Goal: Task Accomplishment & Management: Complete application form

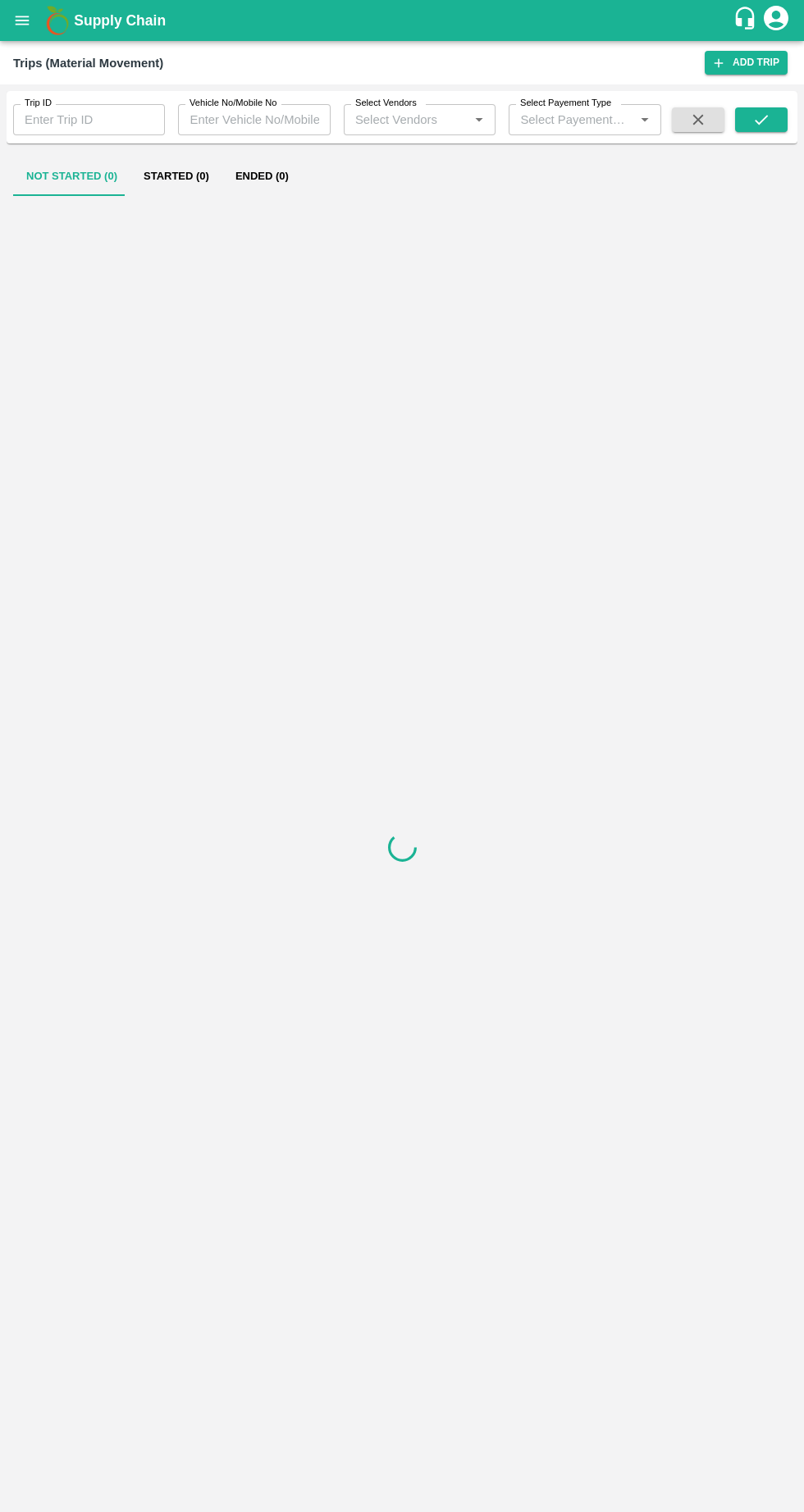
click at [67, 121] on input "Trip ID" at bounding box center [89, 119] width 151 height 31
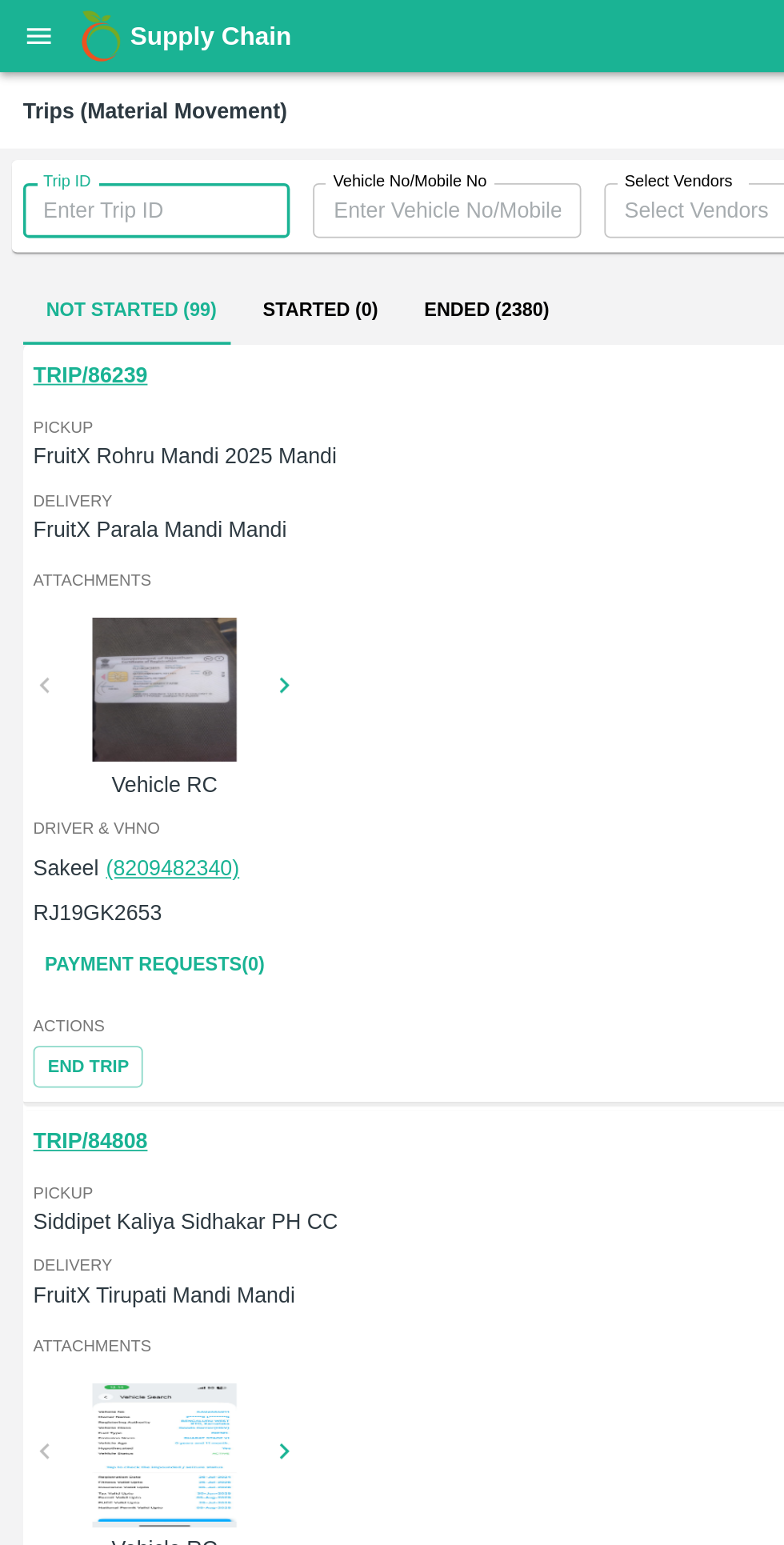
click at [22, 20] on icon "open drawer" at bounding box center [22, 20] width 14 height 9
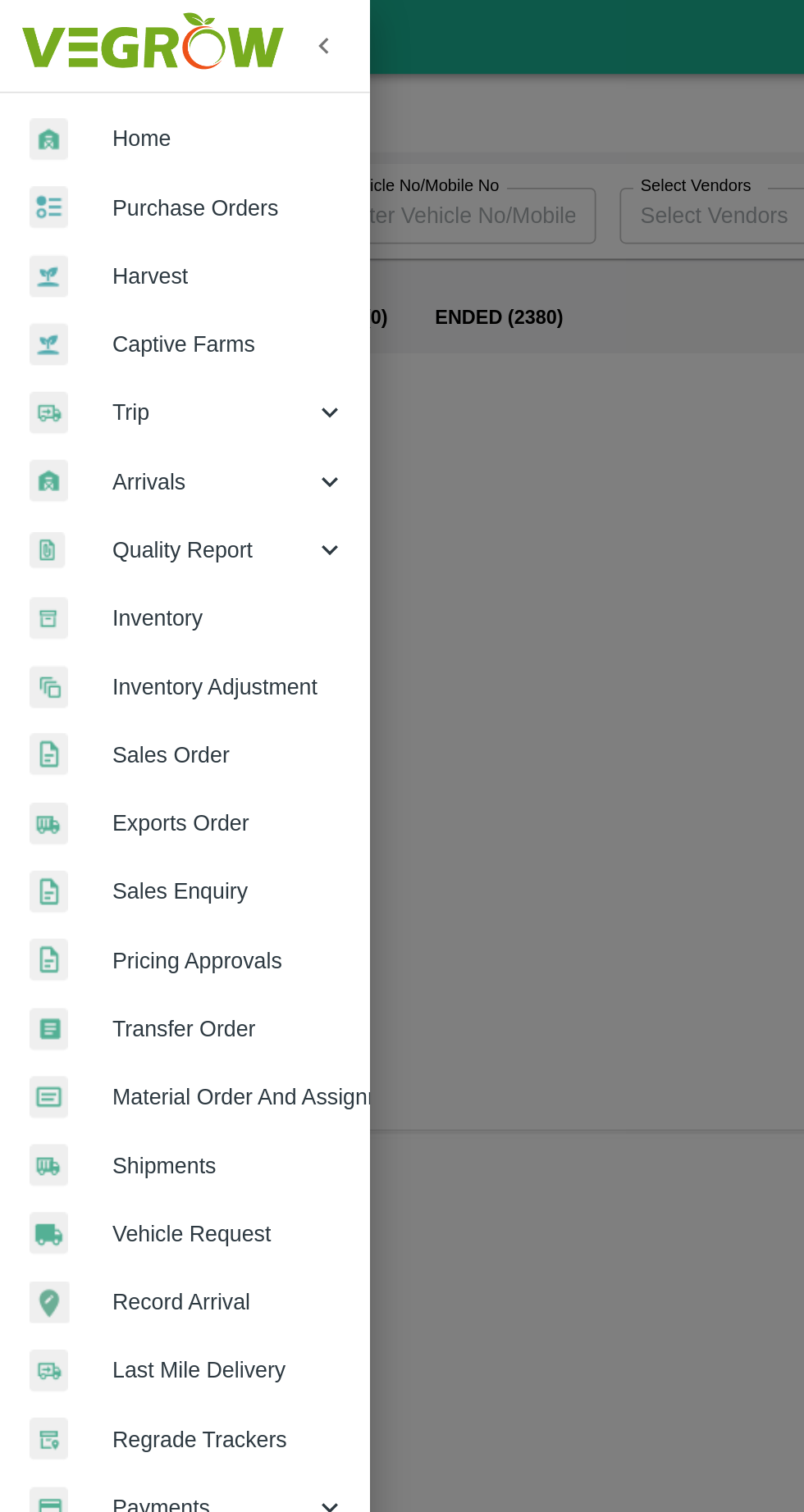
click at [61, 221] on div at bounding box center [39, 228] width 46 height 23
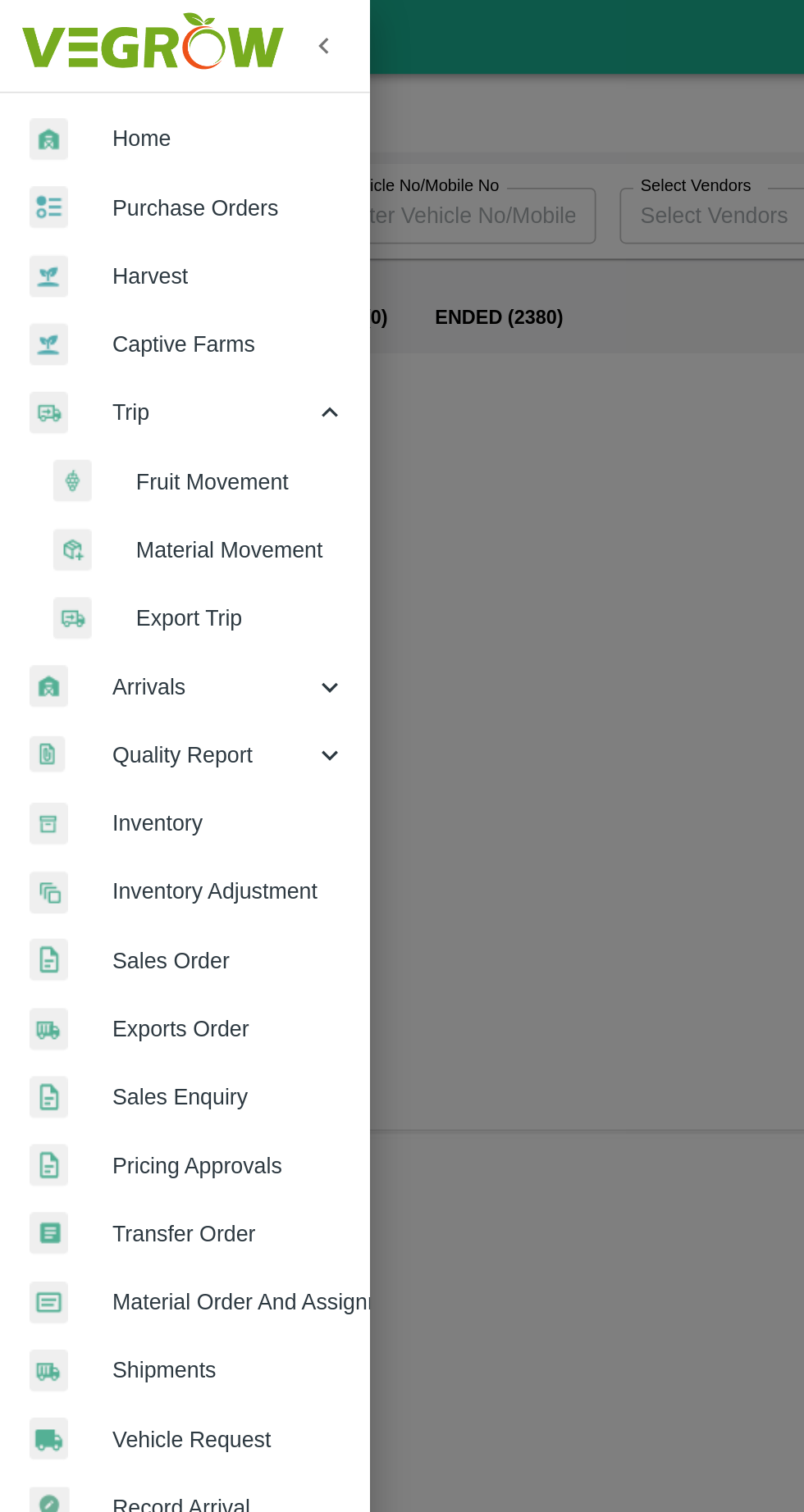
click at [79, 272] on span "Fruit Movement" at bounding box center [134, 266] width 117 height 18
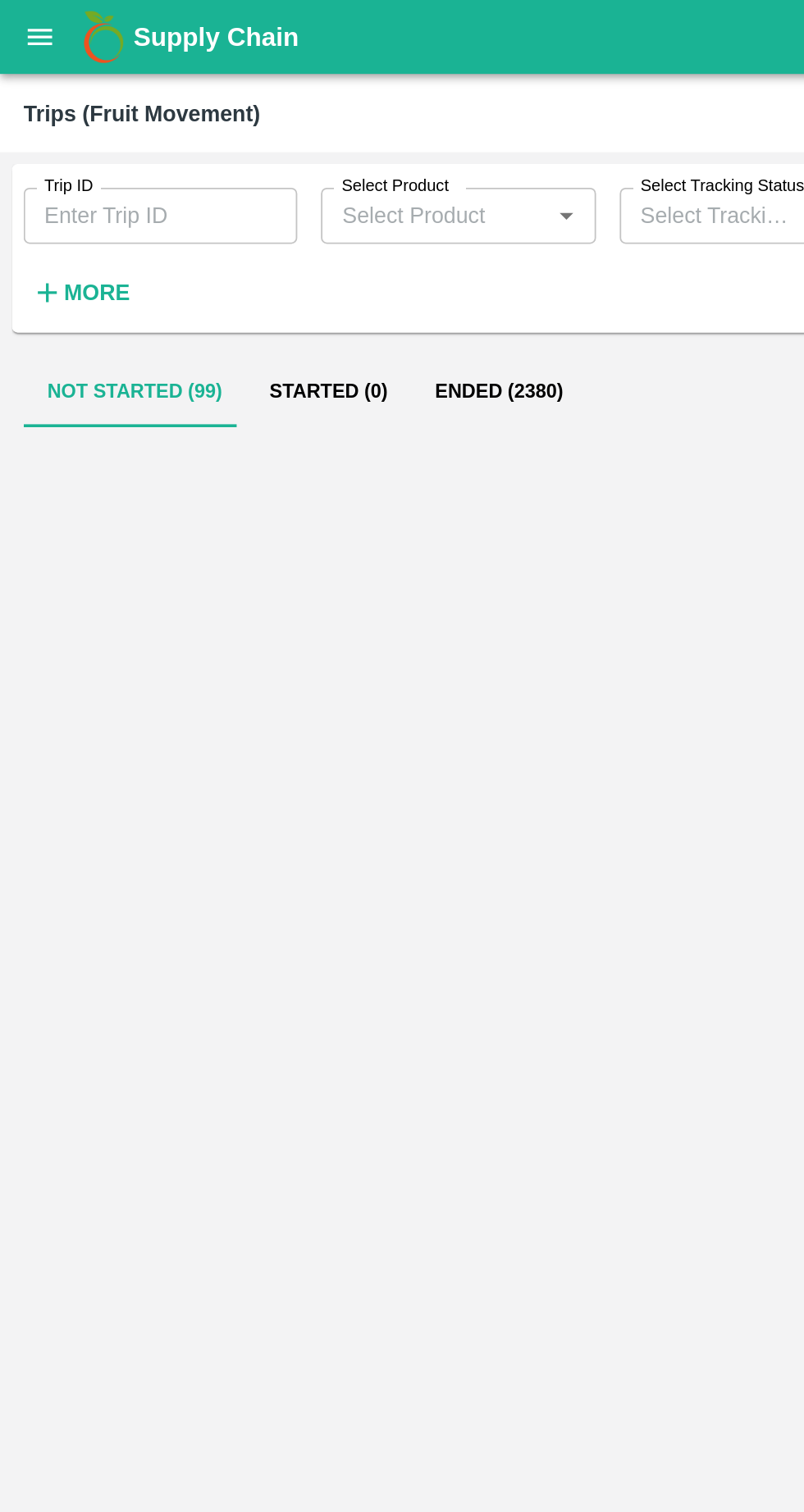
click at [72, 123] on input "Trip ID" at bounding box center [89, 119] width 151 height 31
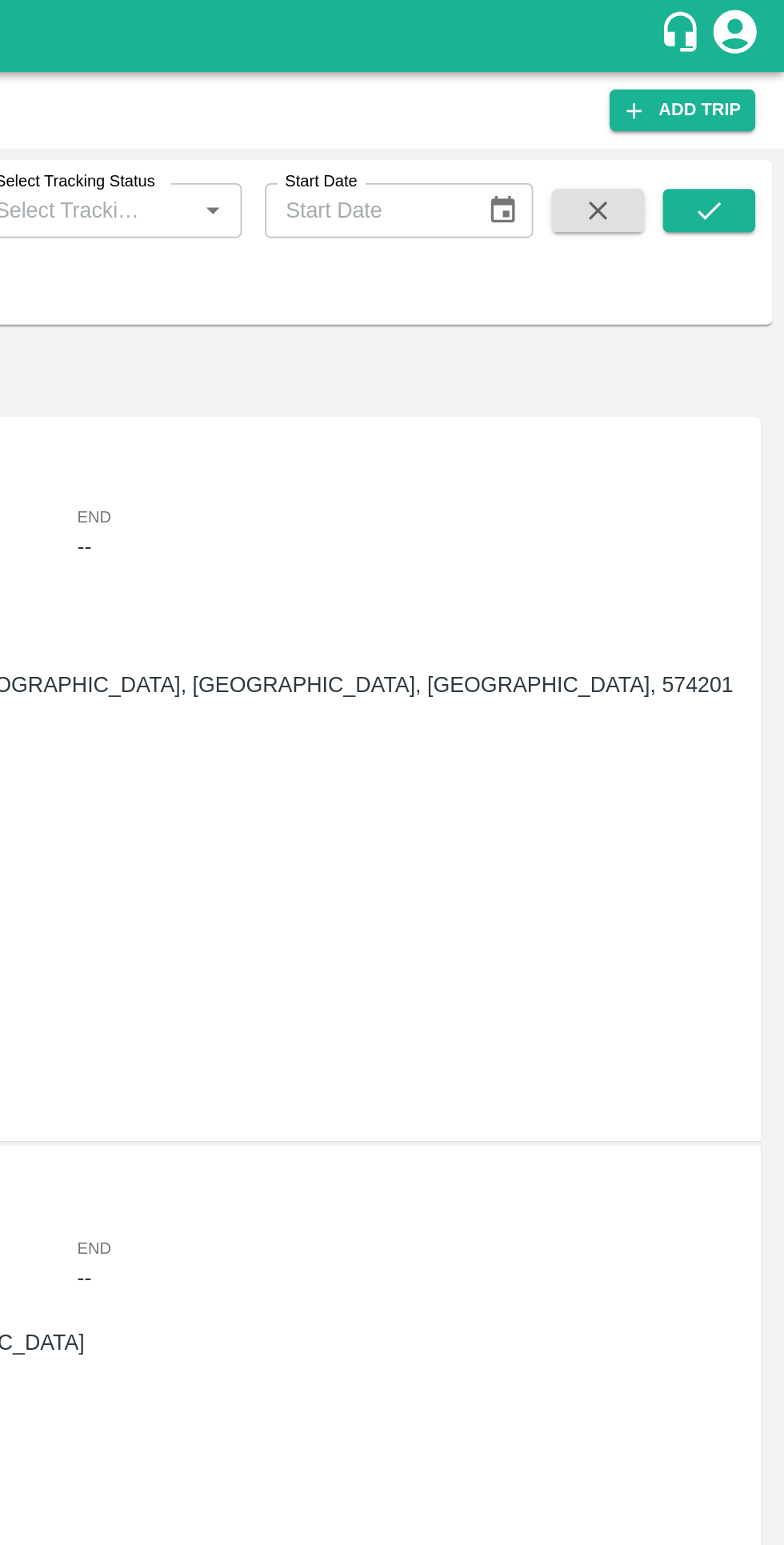
type input "88786"
click at [746, 120] on icon "submit" at bounding box center [741, 116] width 17 height 17
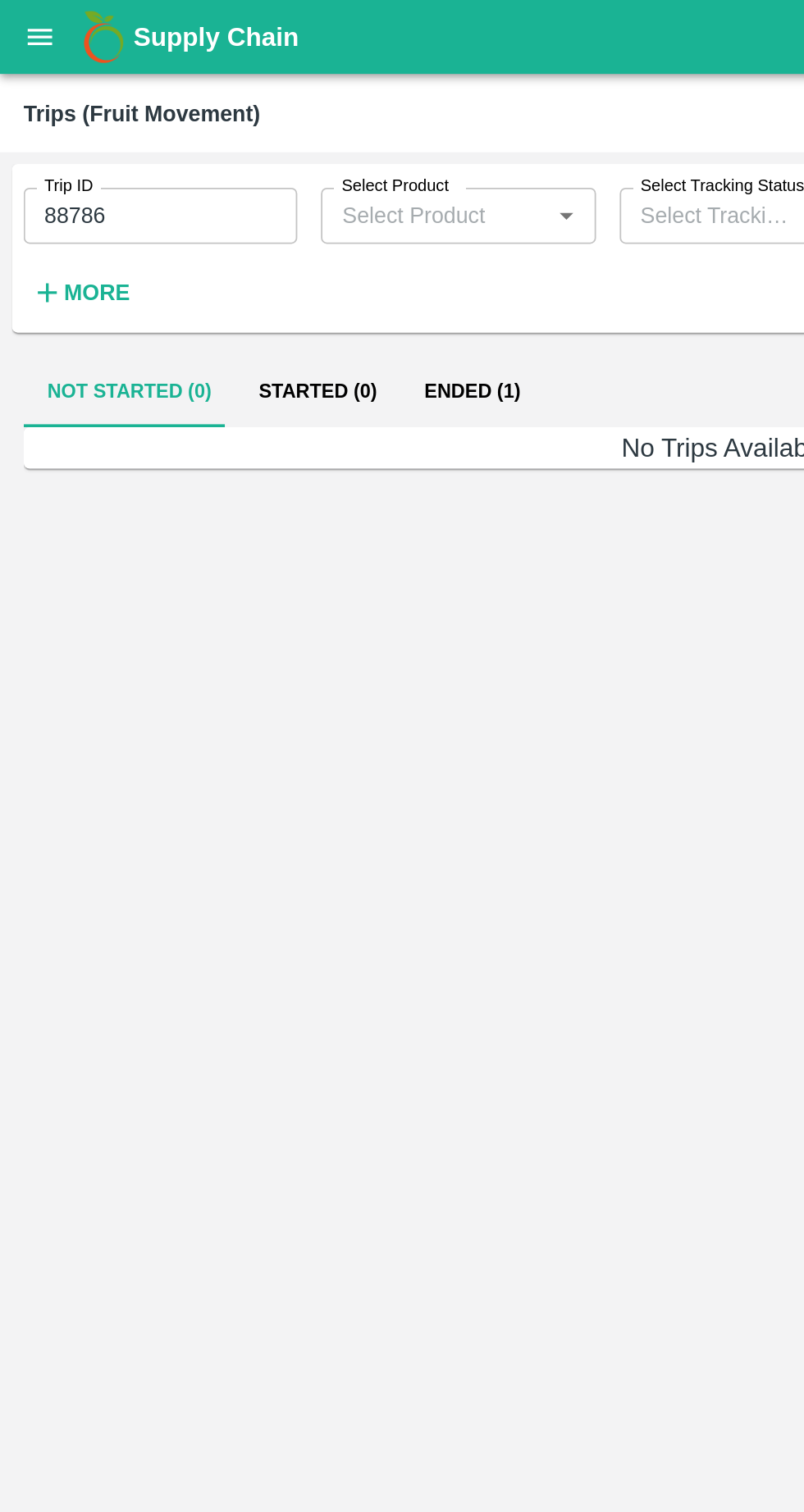
click at [236, 219] on button "Ended (1)" at bounding box center [262, 217] width 79 height 39
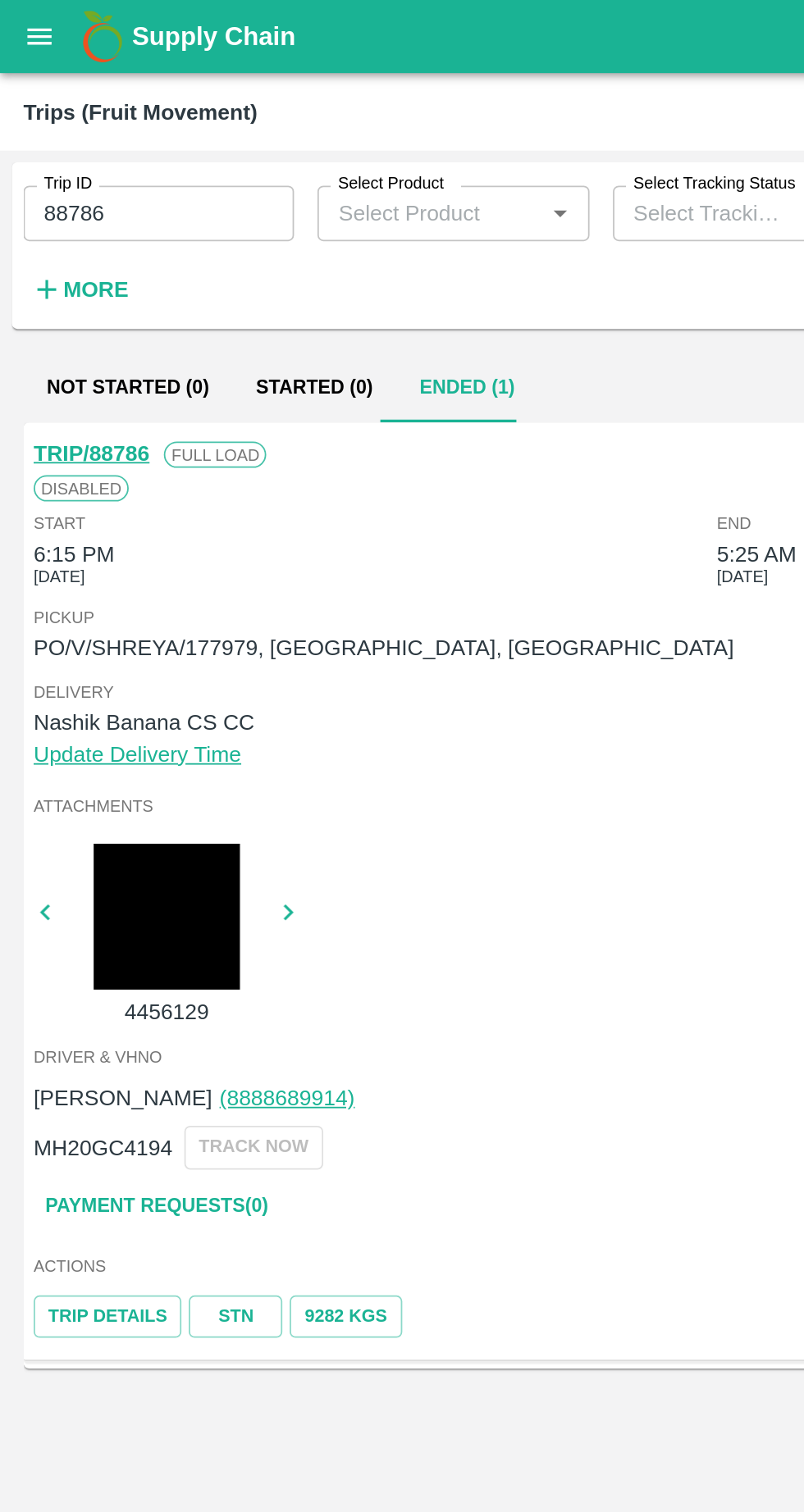
click at [114, 678] on link "Payment Requests( 0 )" at bounding box center [87, 677] width 137 height 29
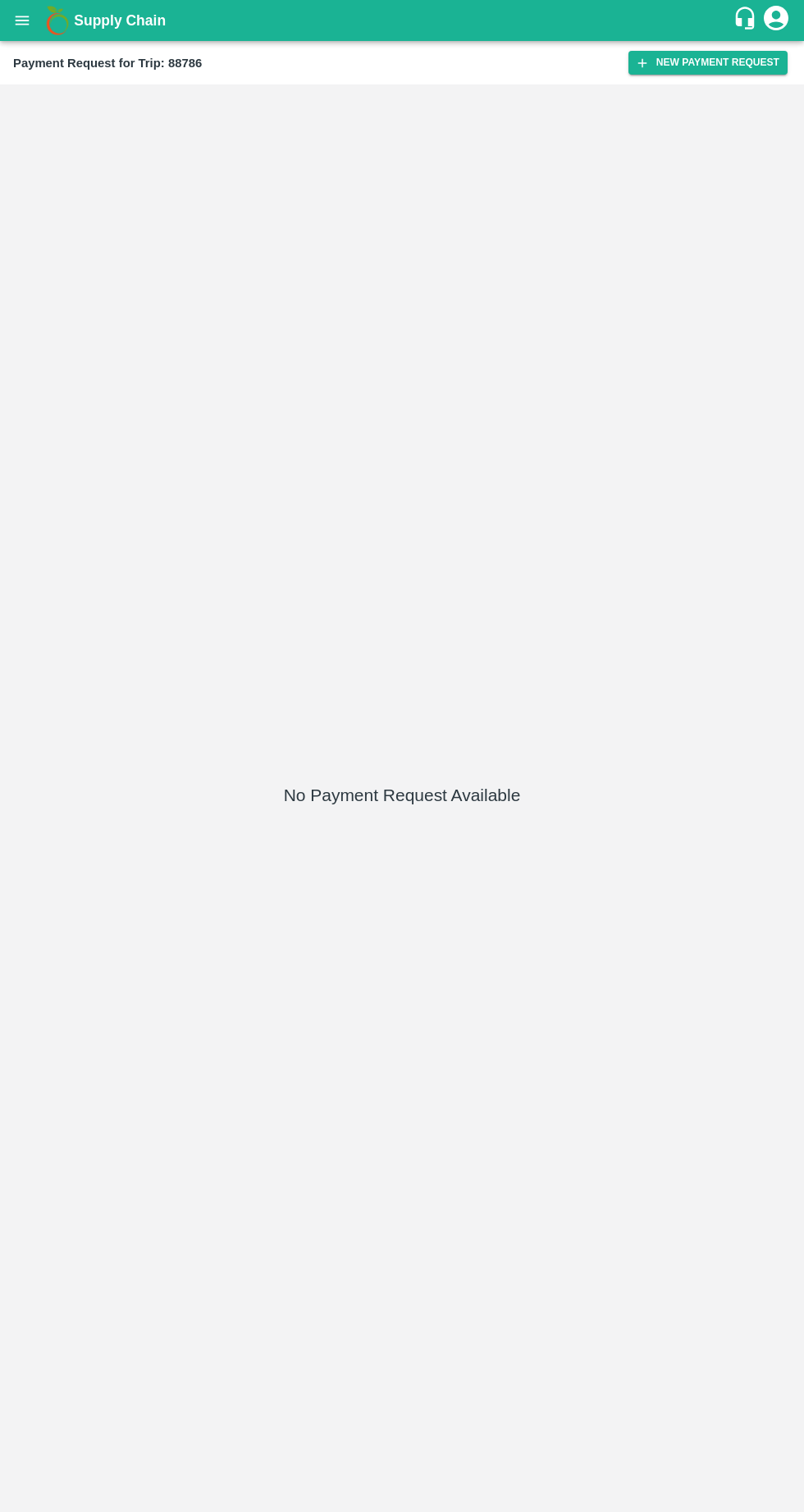
click at [647, 63] on icon "button" at bounding box center [642, 63] width 9 height 9
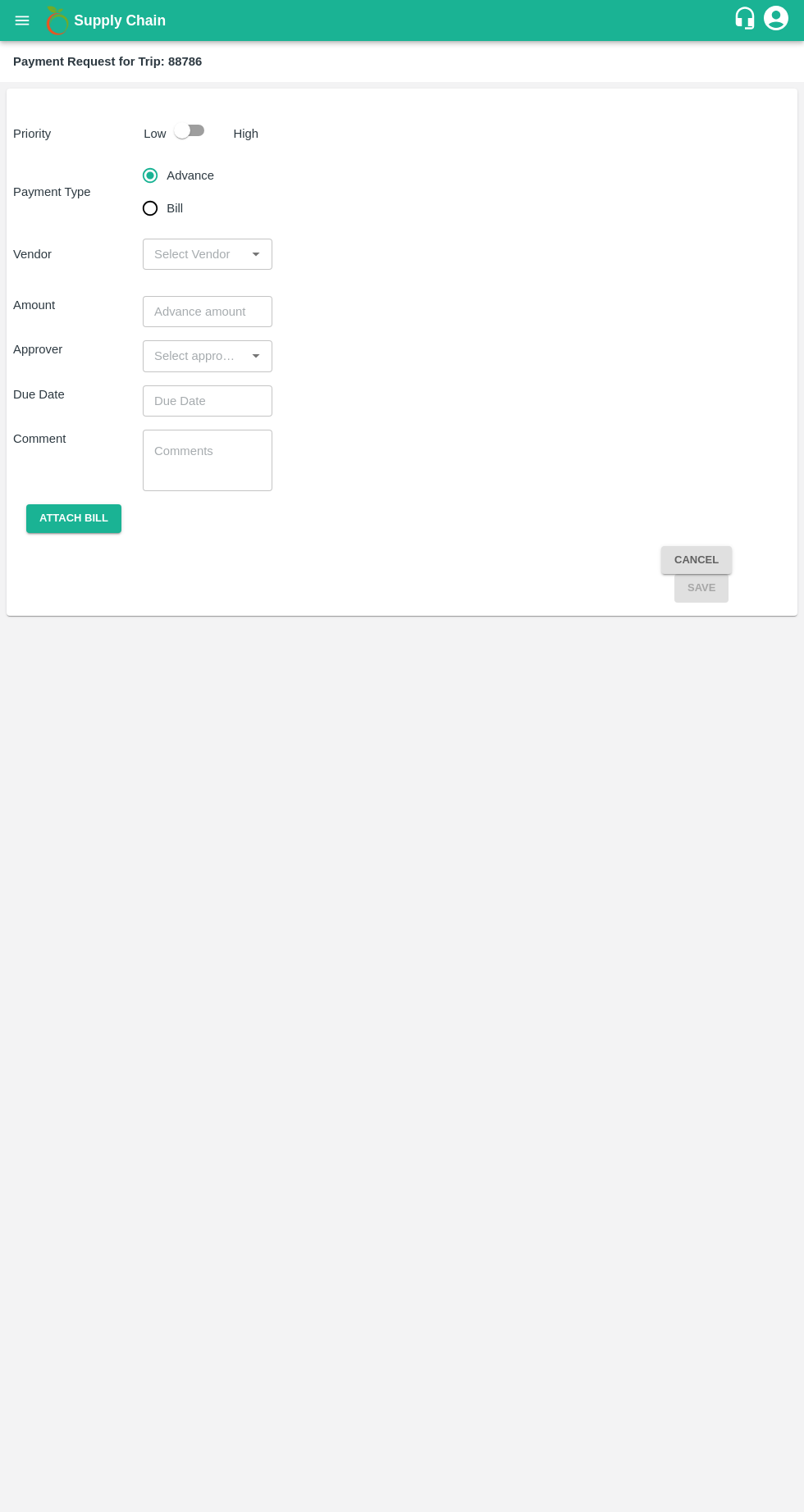
click at [211, 121] on input "checkbox" at bounding box center [182, 130] width 93 height 31
checkbox input "true"
click at [151, 202] on input "Bill" at bounding box center [150, 207] width 33 height 33
radio input "true"
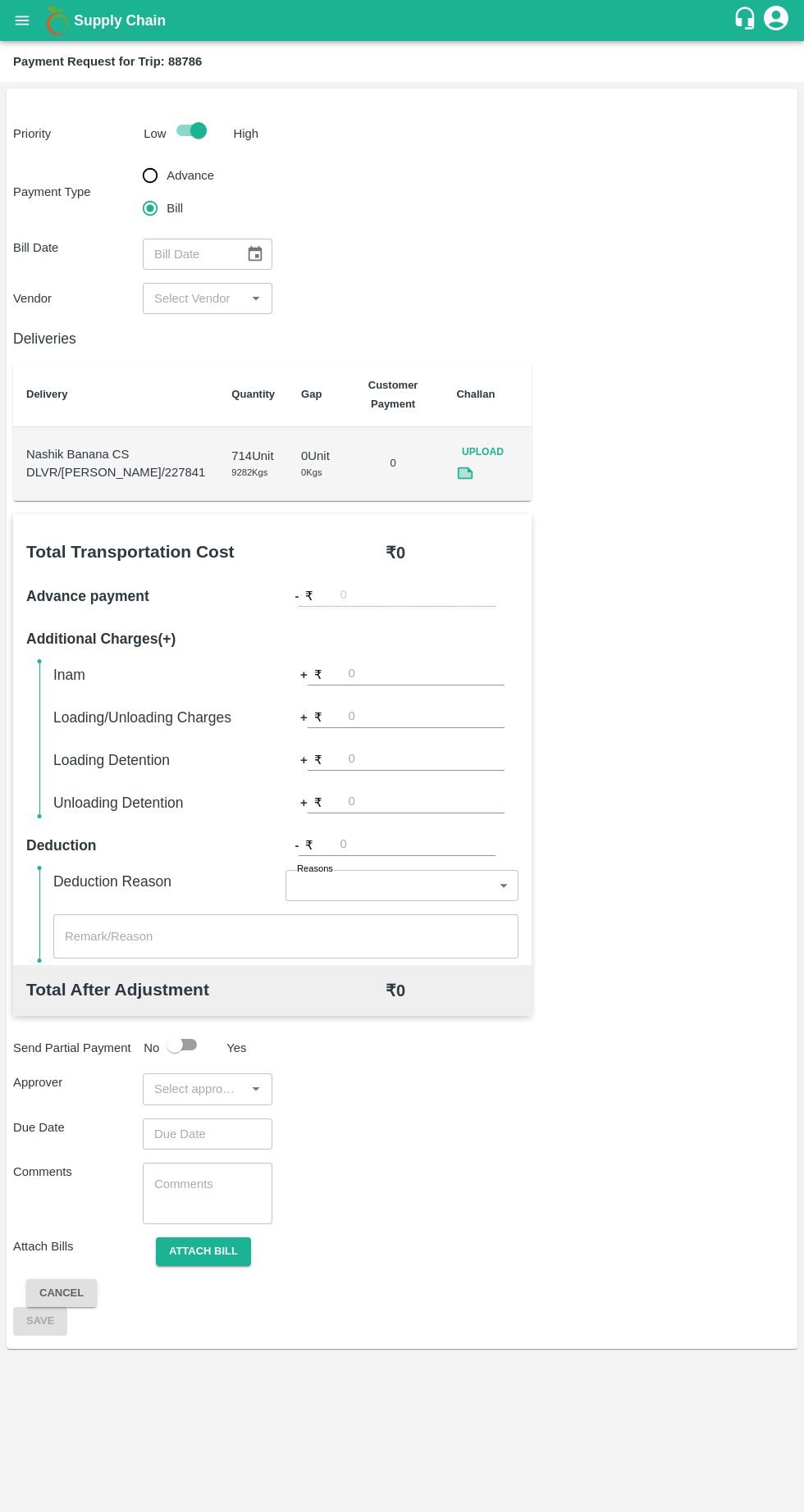
click at [254, 252] on icon "Choose date" at bounding box center [254, 253] width 18 height 18
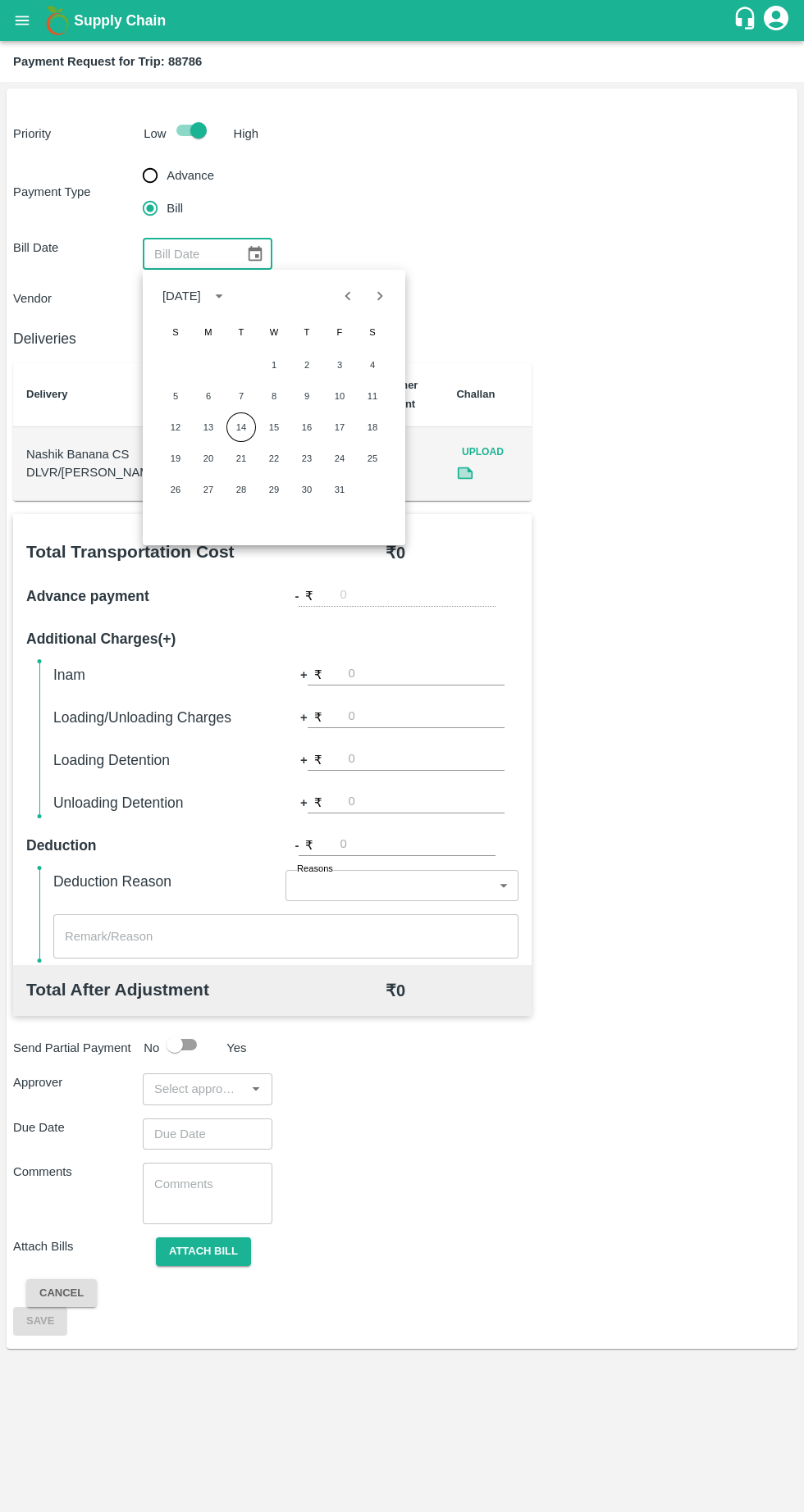
click at [351, 293] on icon "Previous month" at bounding box center [347, 295] width 18 height 18
click at [208, 458] on button "22" at bounding box center [208, 459] width 30 height 30
type input "[DATE]"
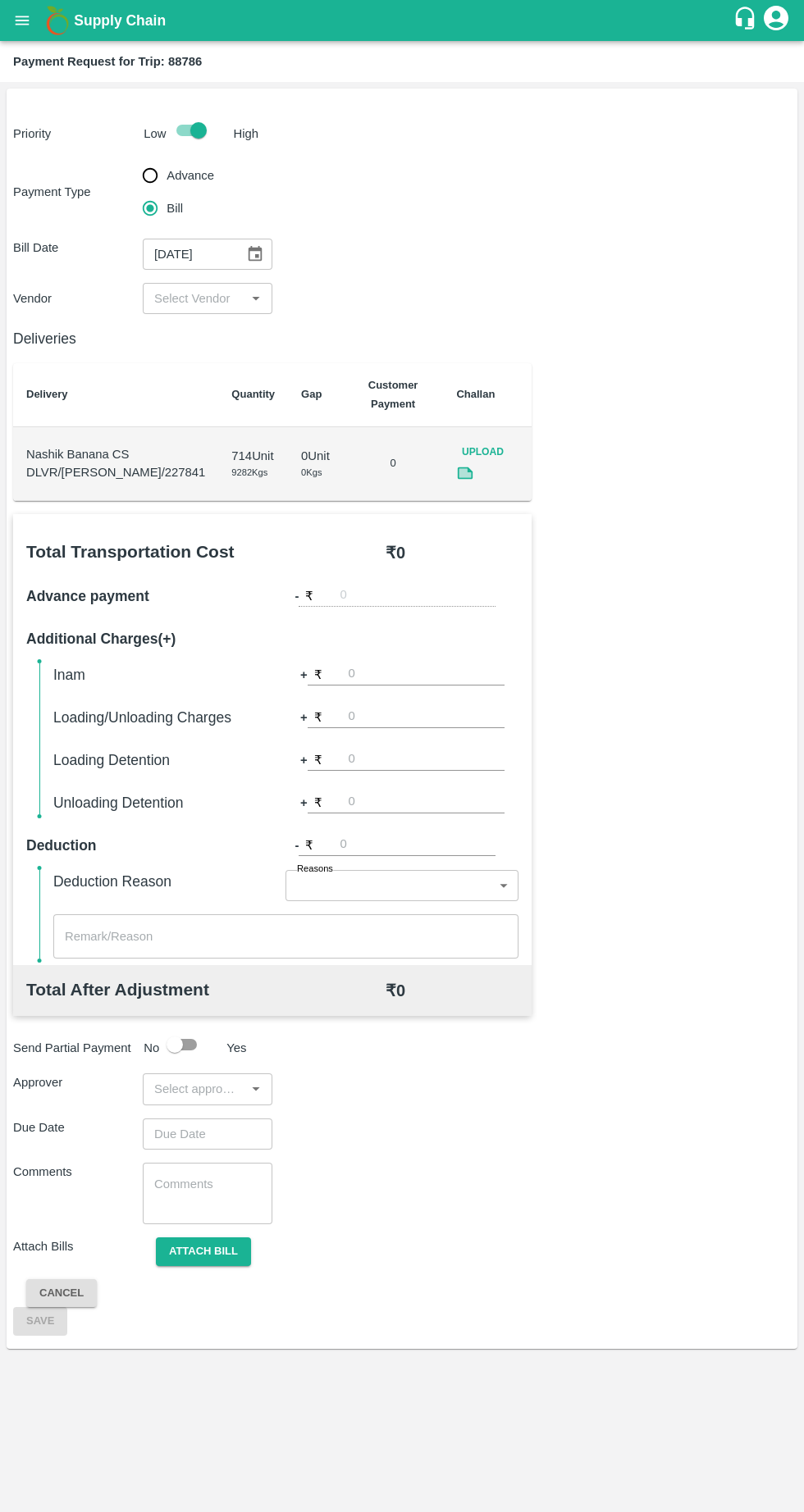
click at [177, 297] on input "input" at bounding box center [194, 298] width 93 height 21
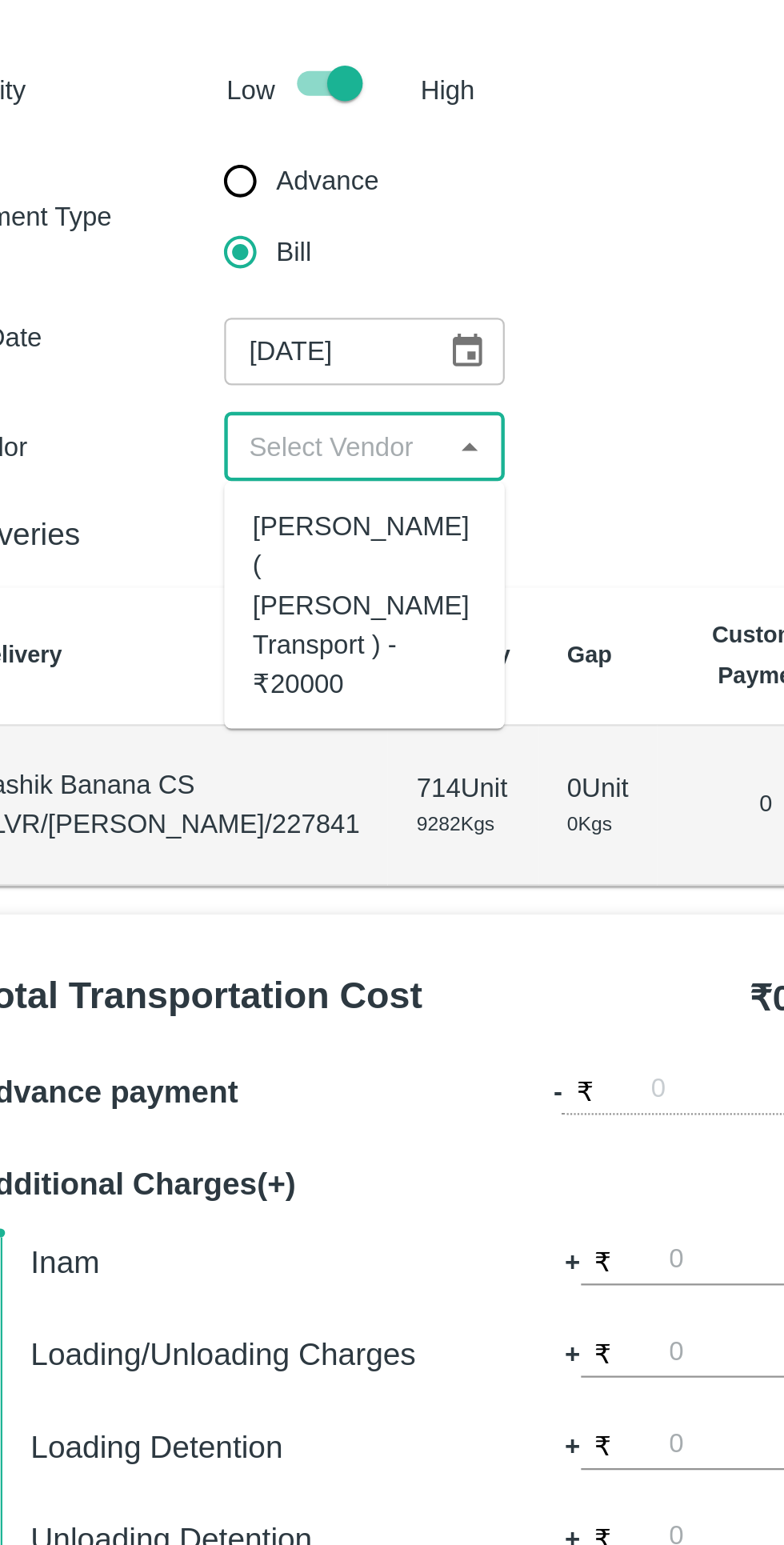
click at [157, 354] on div "[PERSON_NAME] ( [PERSON_NAME] Transport ) - ₹20000" at bounding box center [202, 361] width 101 height 88
type input "[PERSON_NAME] ( [PERSON_NAME] Transport ) - ₹20000"
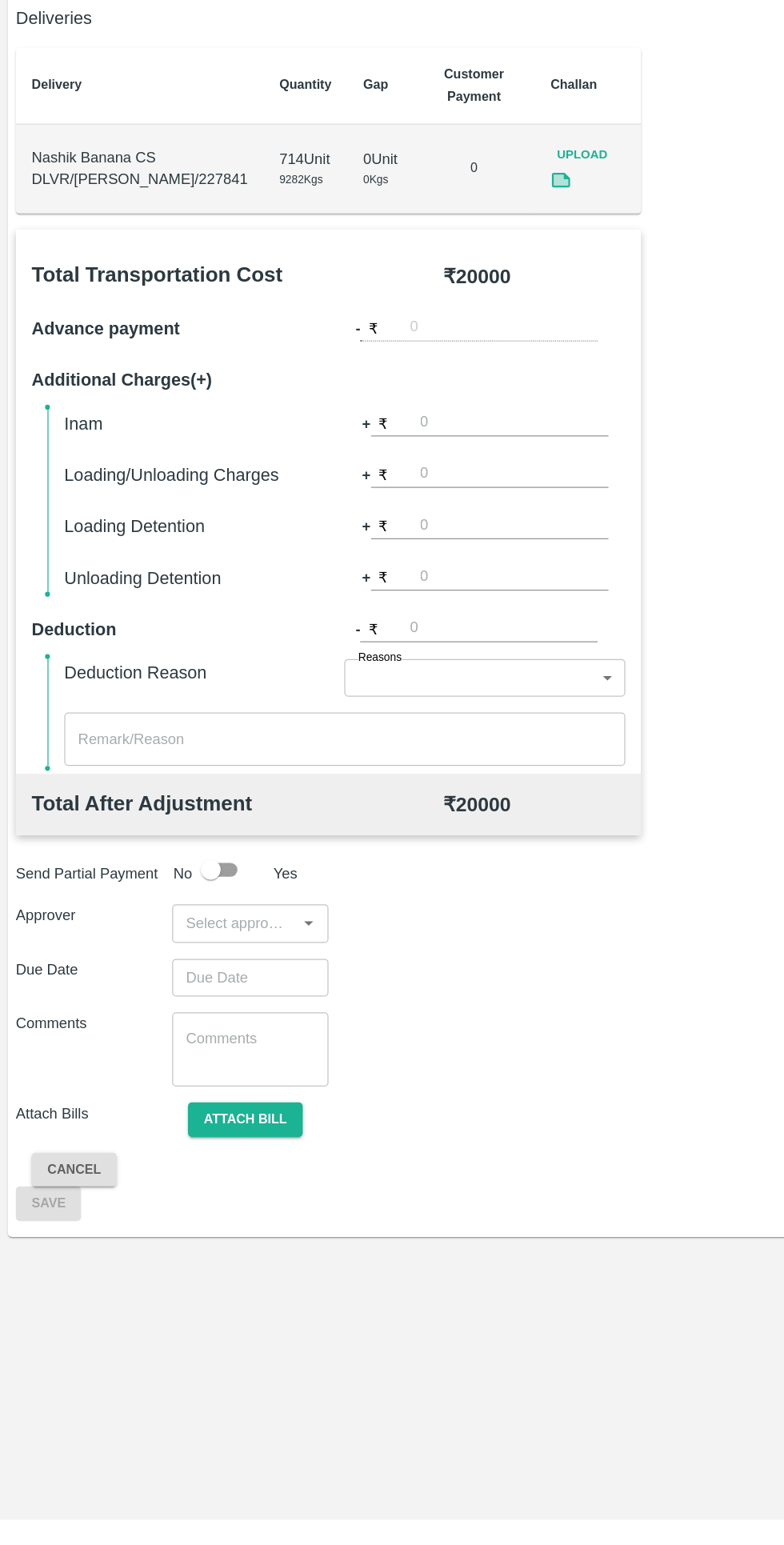
click at [343, 689] on input "number" at bounding box center [416, 700] width 152 height 22
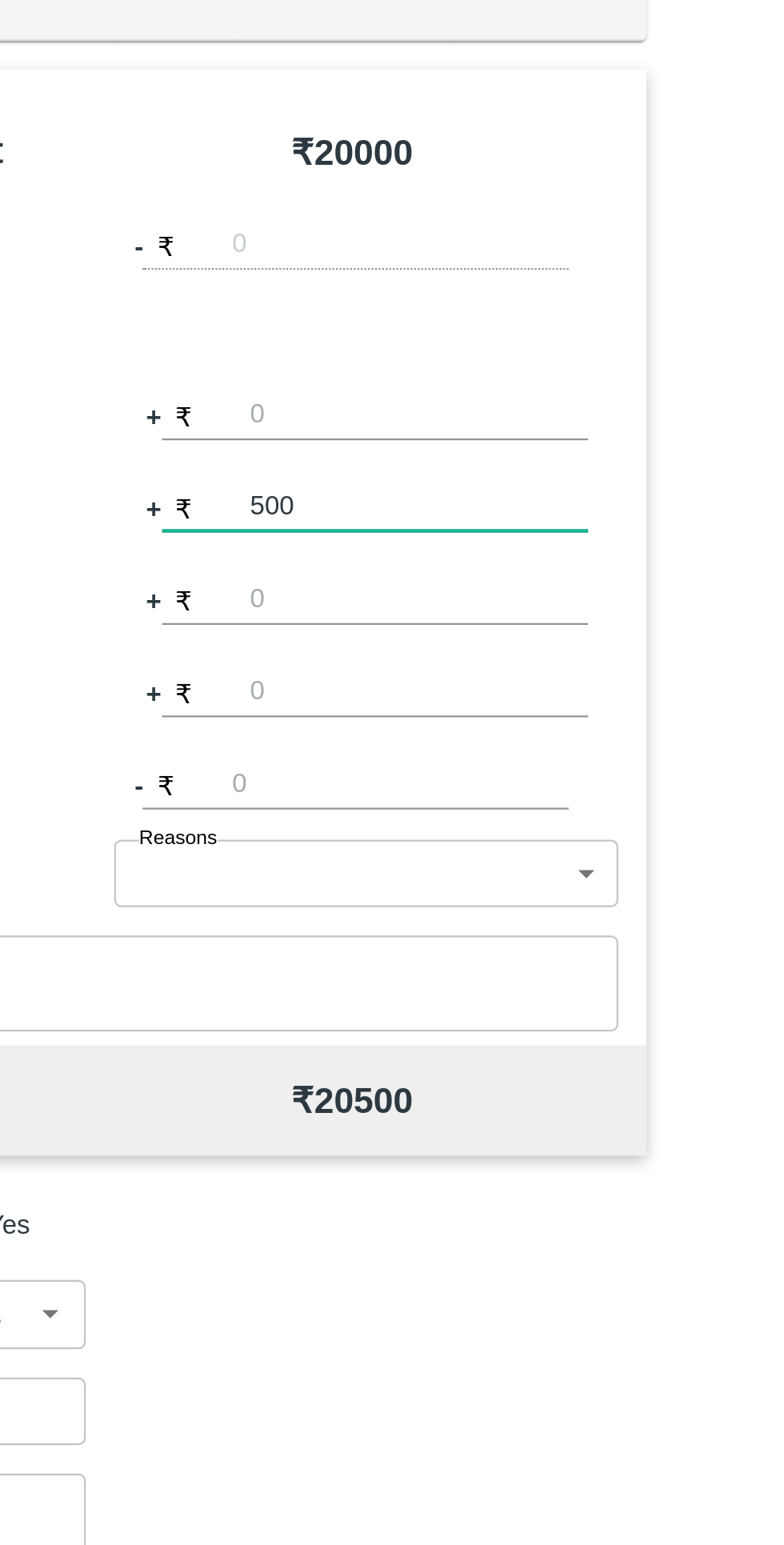
type input "500"
click at [343, 731] on input "number" at bounding box center [416, 741] width 152 height 22
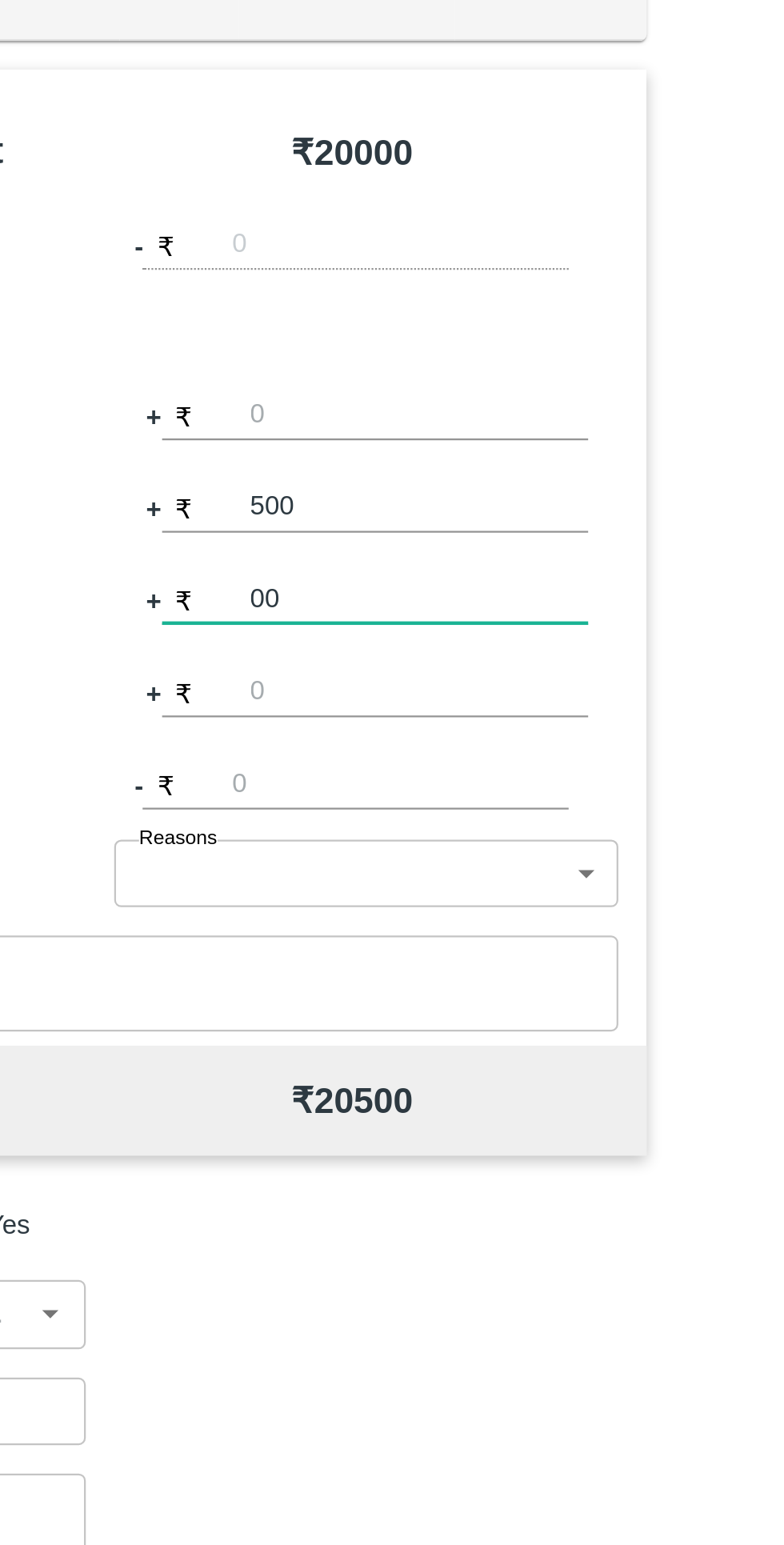
type input "0"
type input "1000"
click at [260, 772] on div "Total Transportation Cost ₹ 20000 Advance payment - ₹ Additional Charges(+) Ina…" at bounding box center [265, 721] width 505 height 440
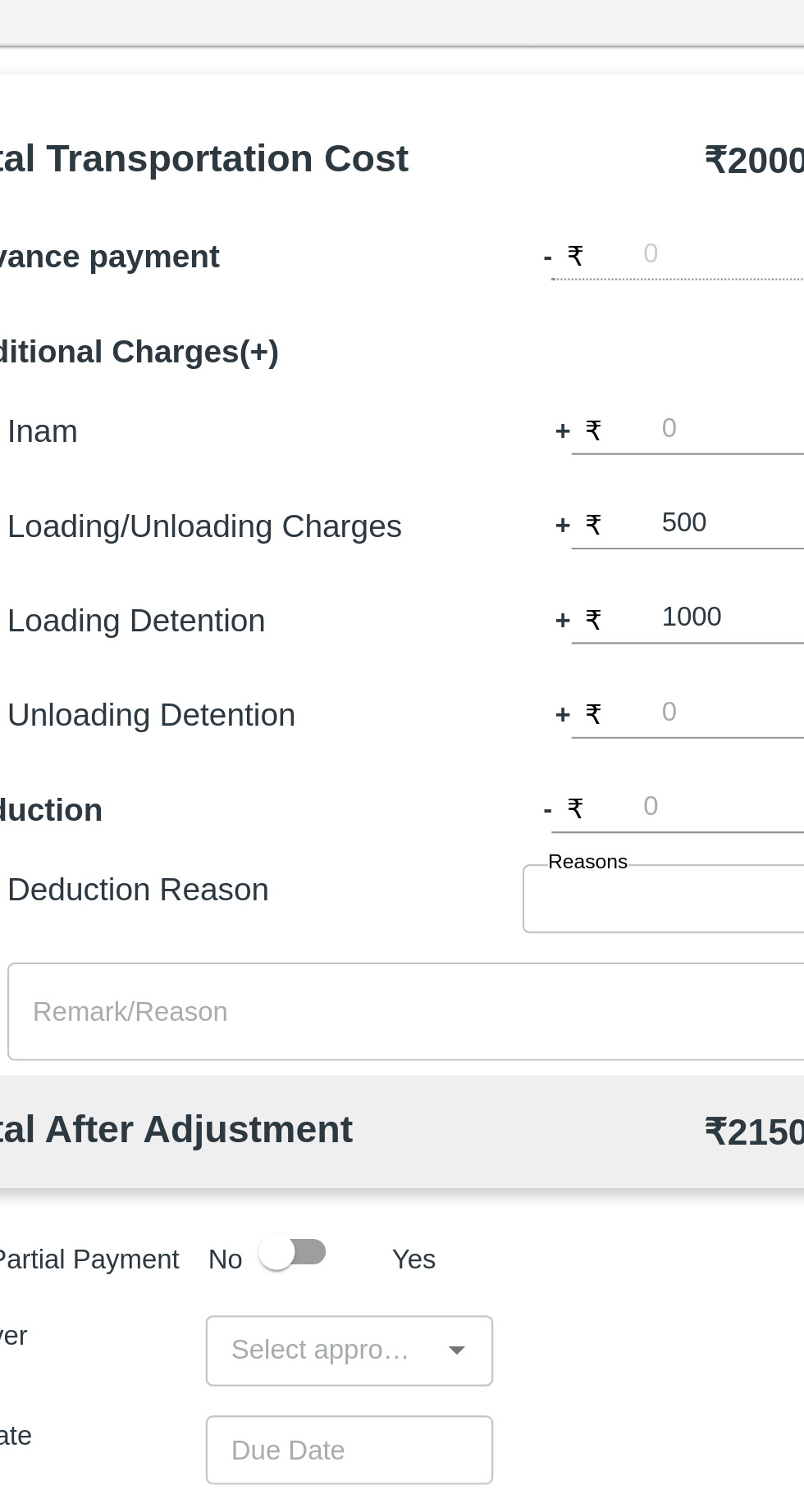
click at [176, 1078] on input "input" at bounding box center [194, 1089] width 93 height 21
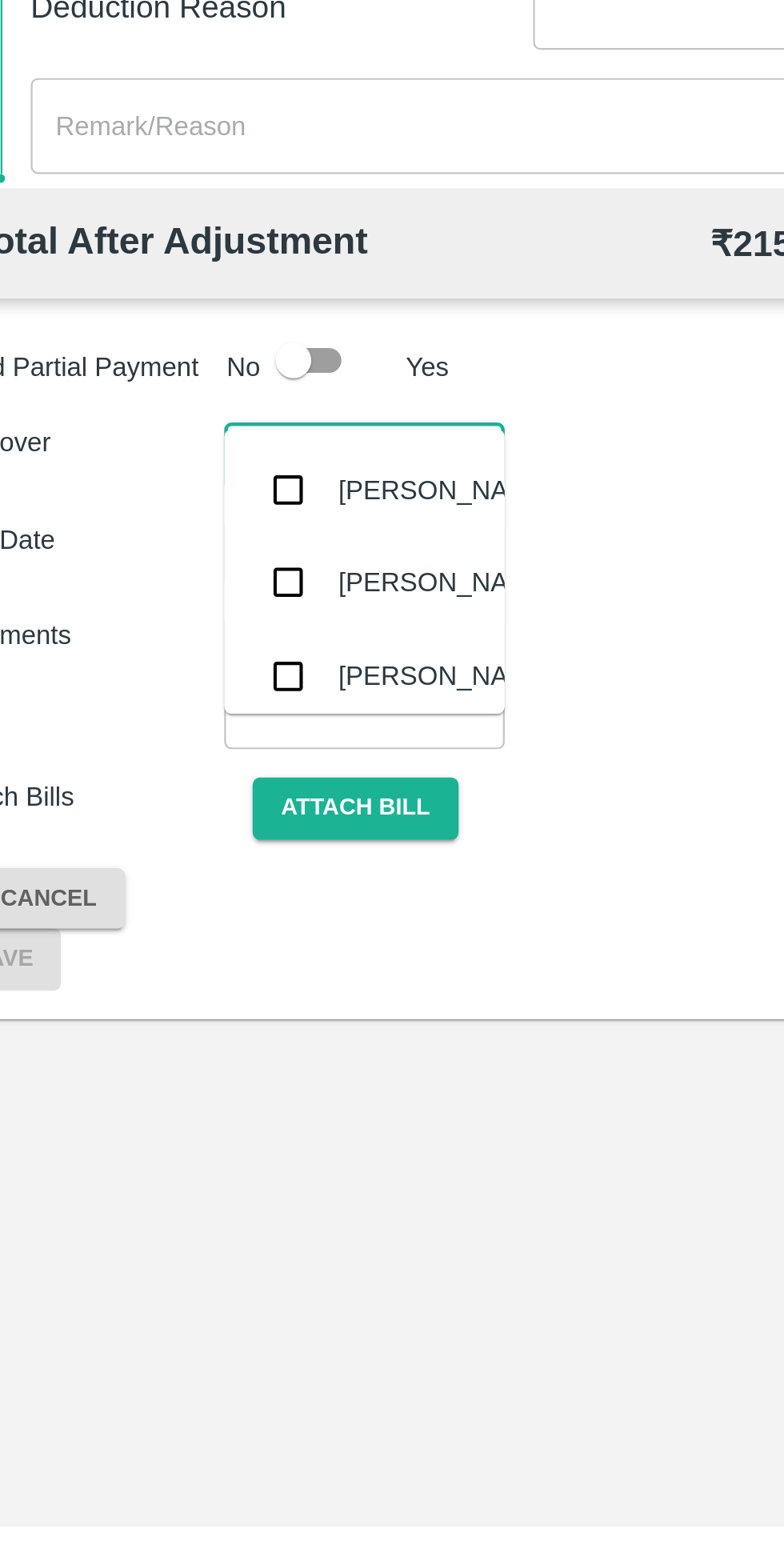
type input "wag"
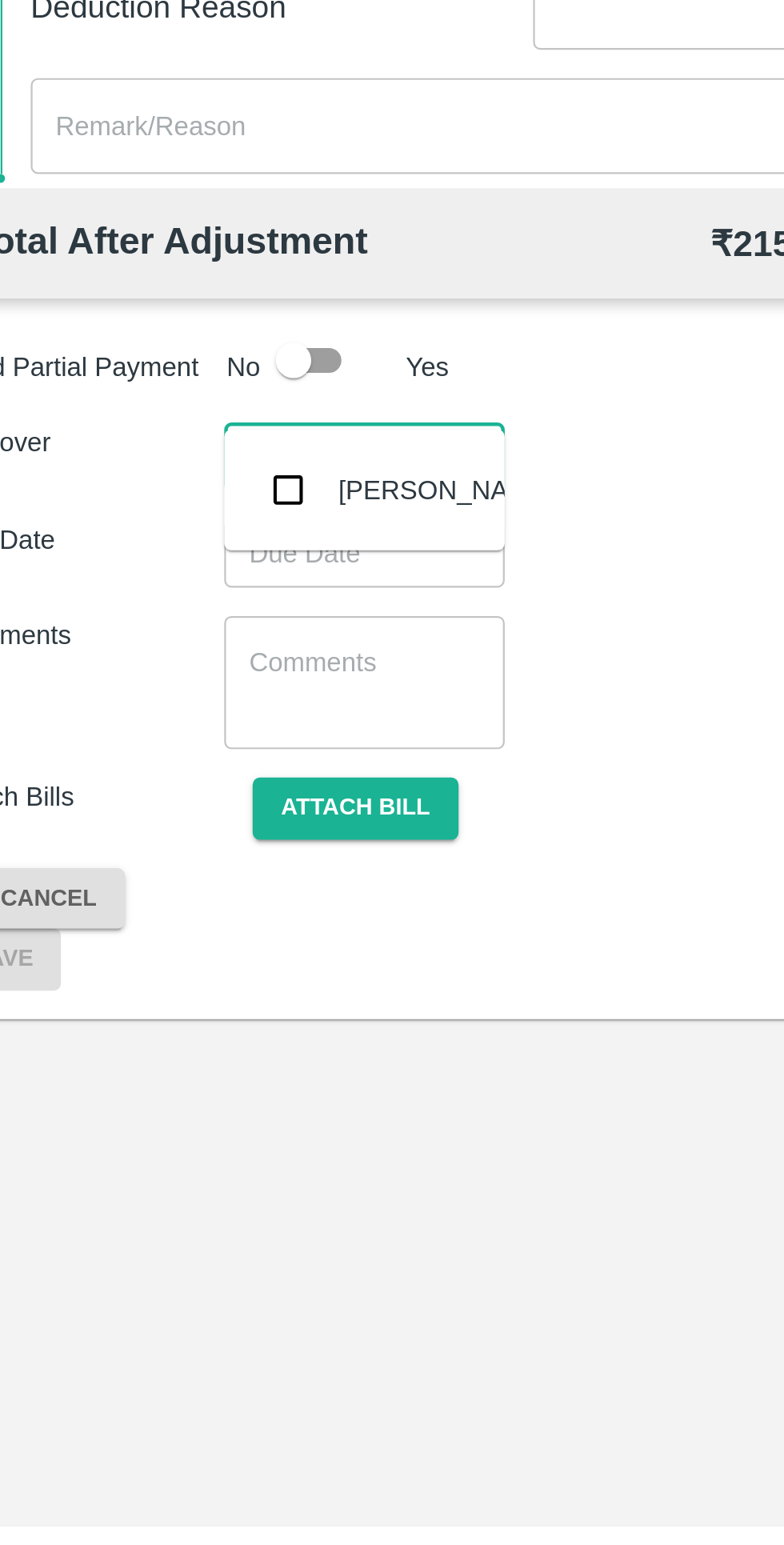
click at [170, 1092] on input "checkbox" at bounding box center [168, 1077] width 32 height 32
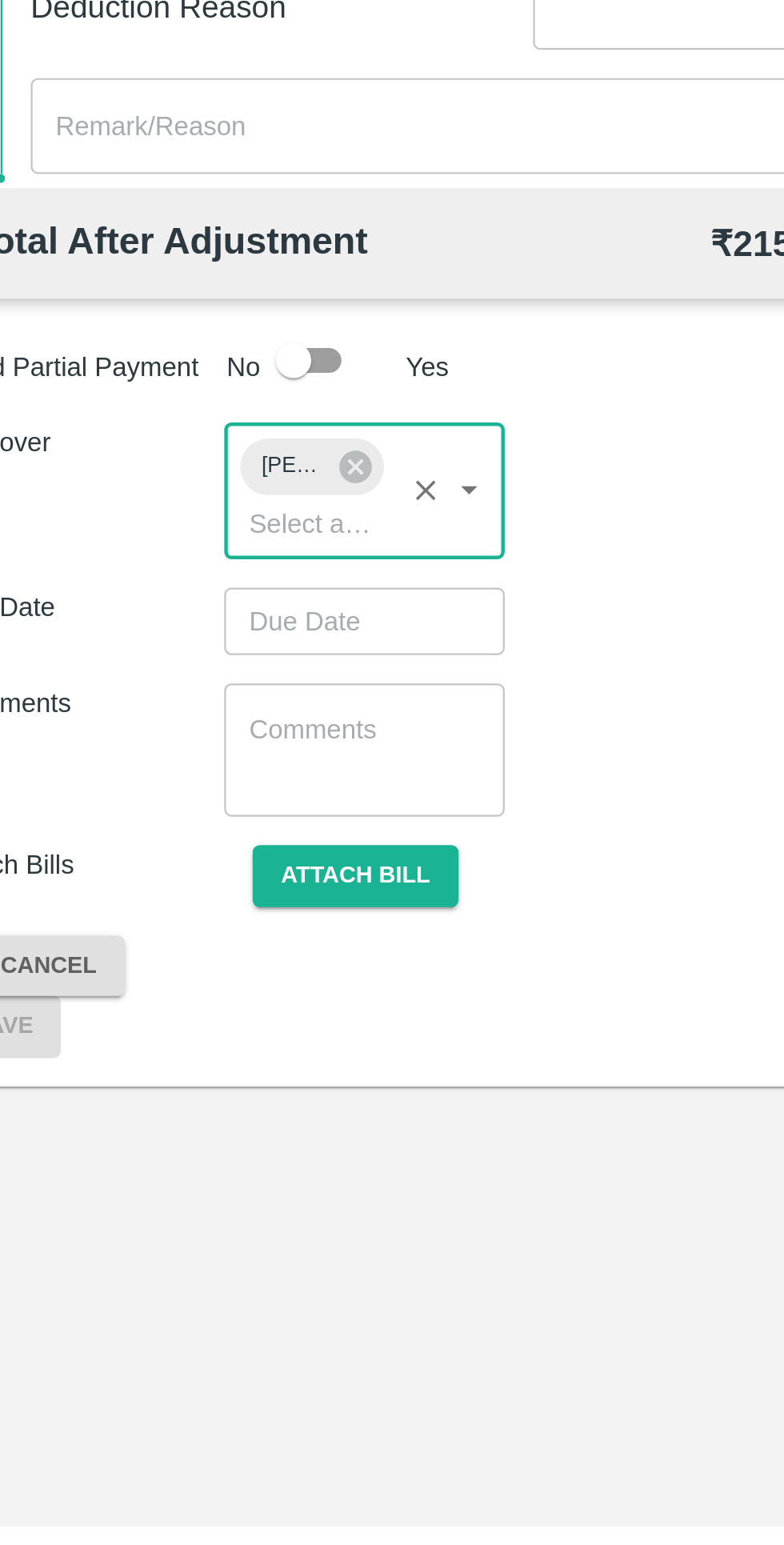
click at [166, 1122] on input "Choose date" at bounding box center [197, 1136] width 115 height 30
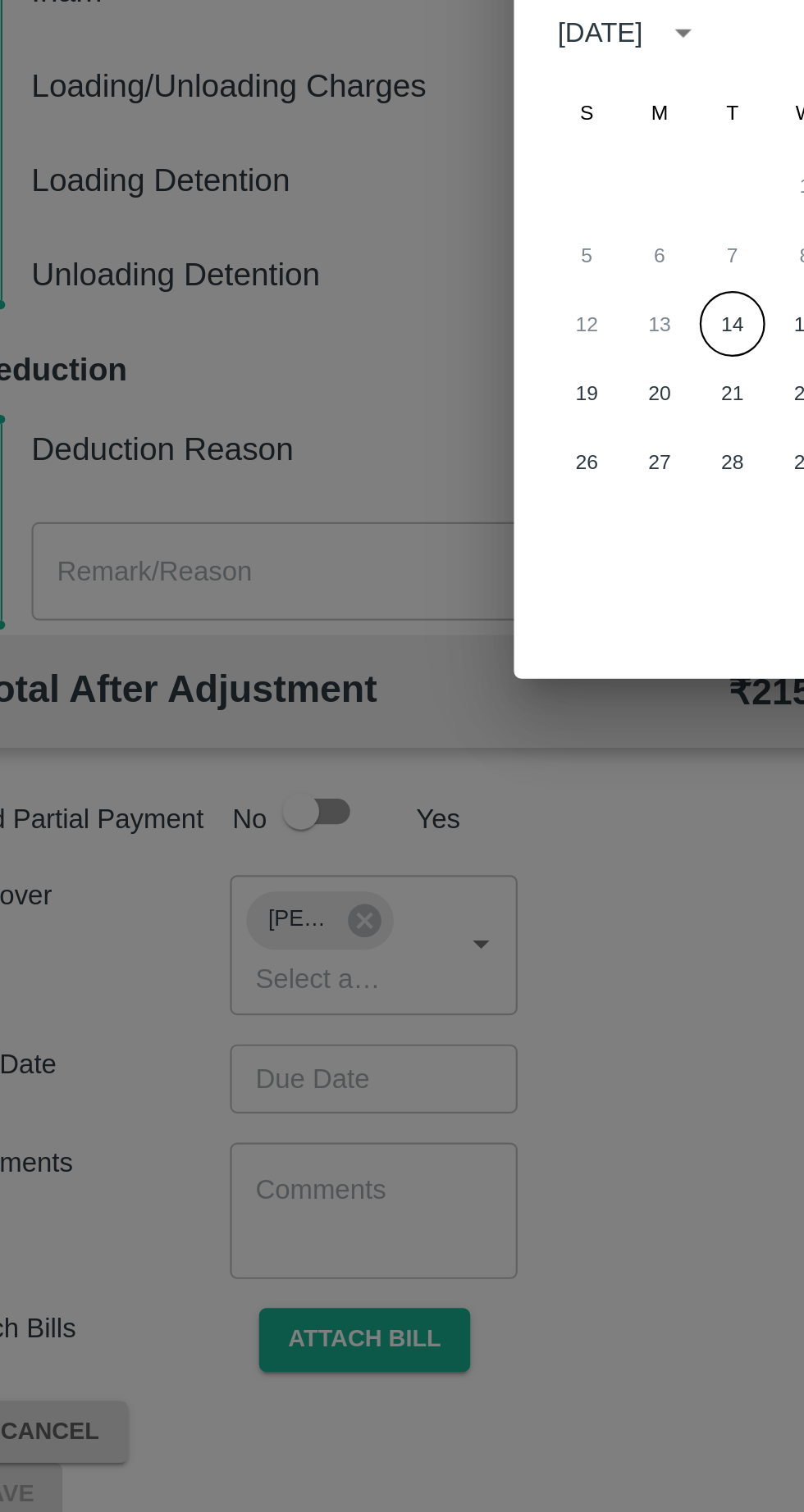
click at [358, 818] on button "14" at bounding box center [369, 825] width 30 height 30
type input "[DATE] 12:00 AM"
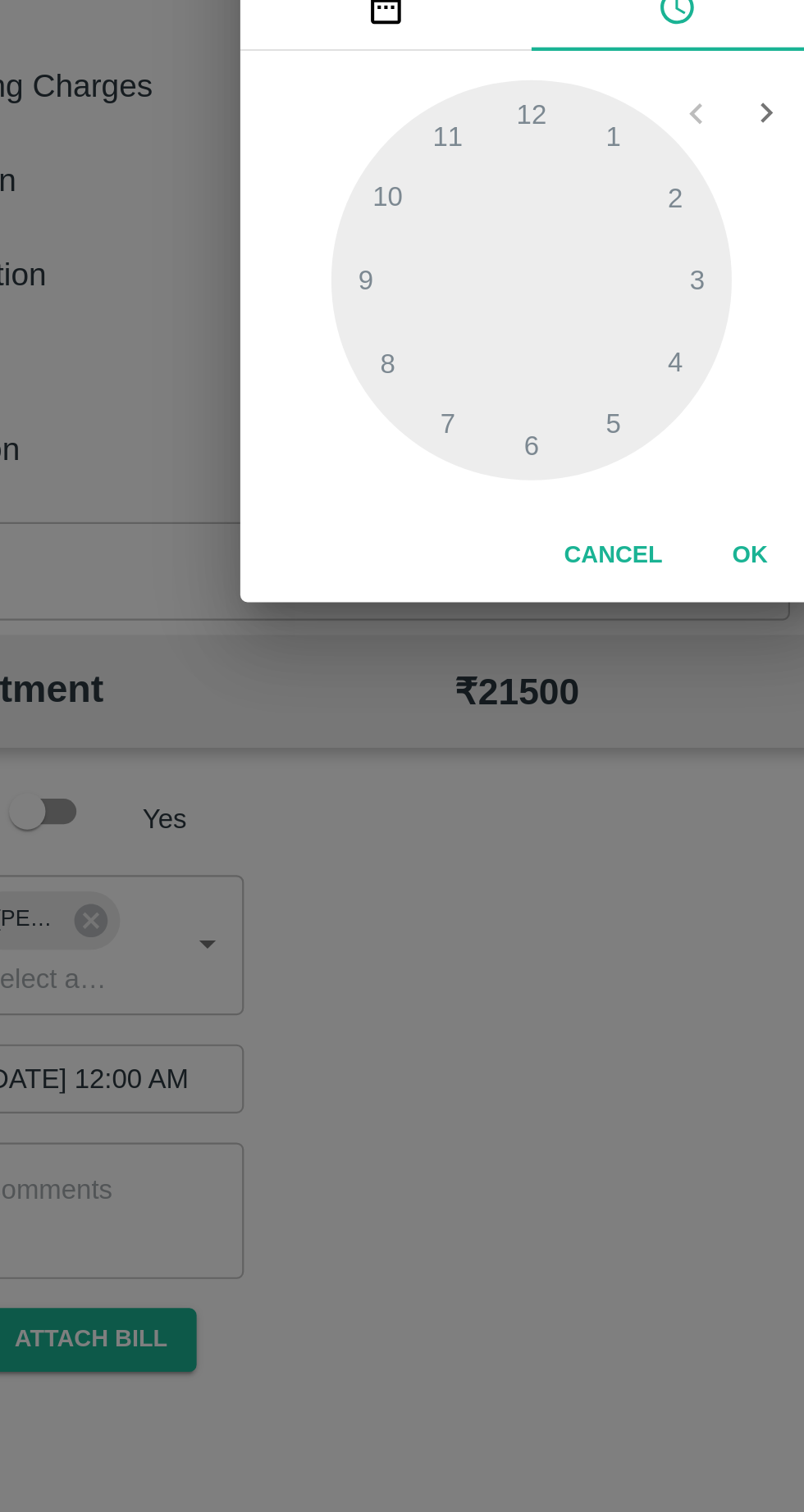
click at [489, 939] on button "OK" at bounding box center [500, 929] width 52 height 29
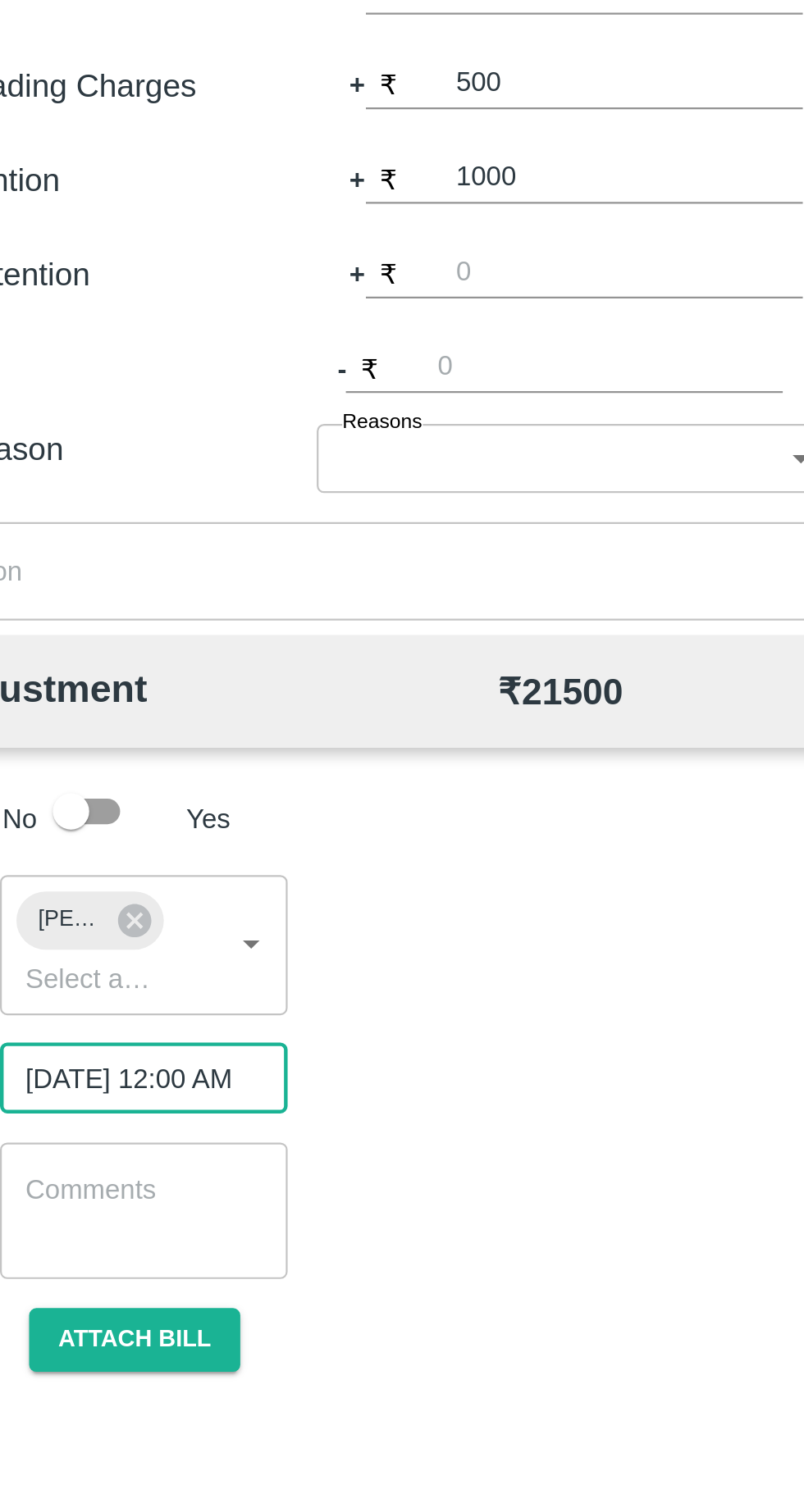
click at [242, 1268] on button "Attach bill" at bounding box center [204, 1282] width 95 height 29
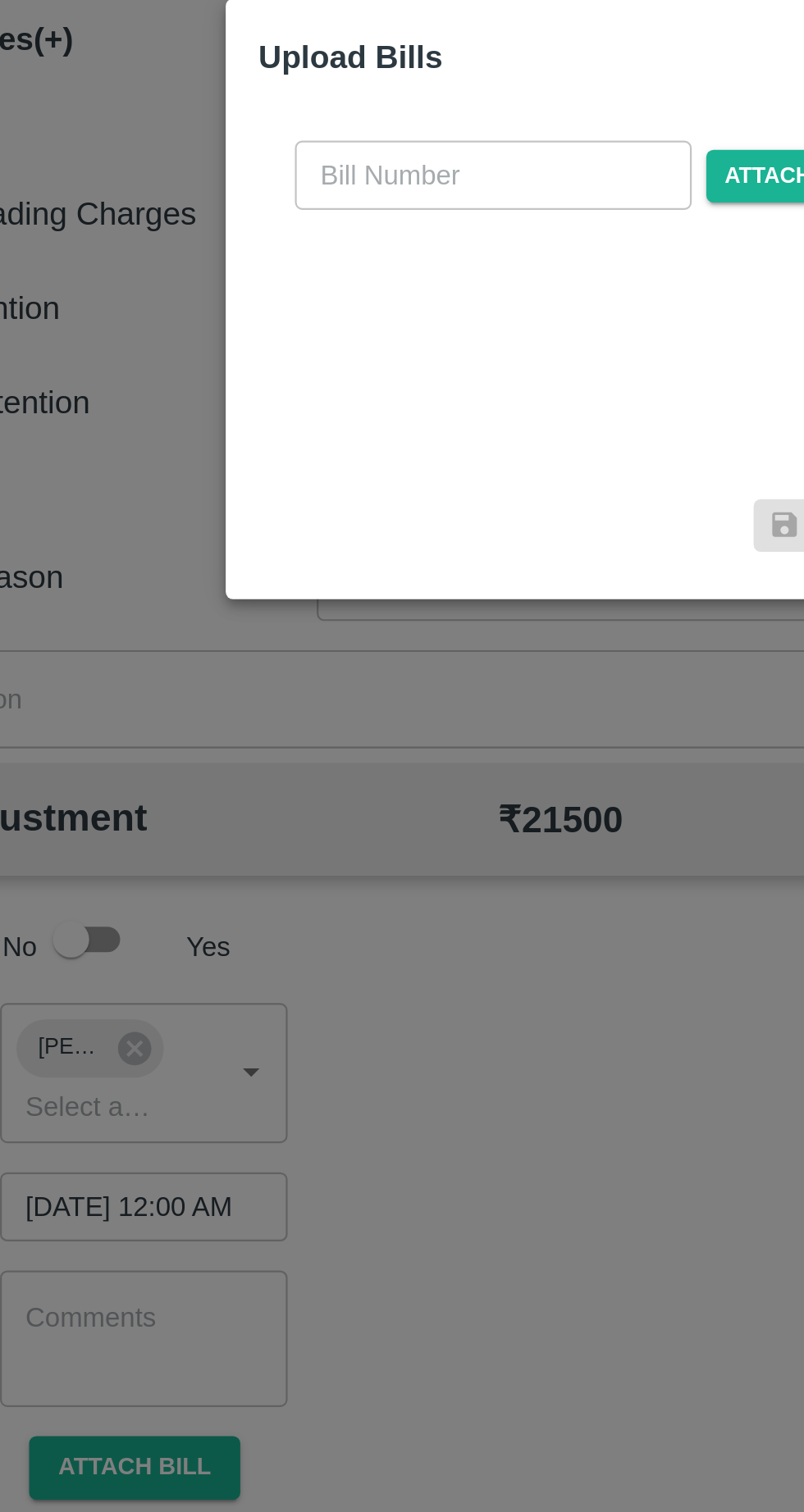
scroll to position [0, 0]
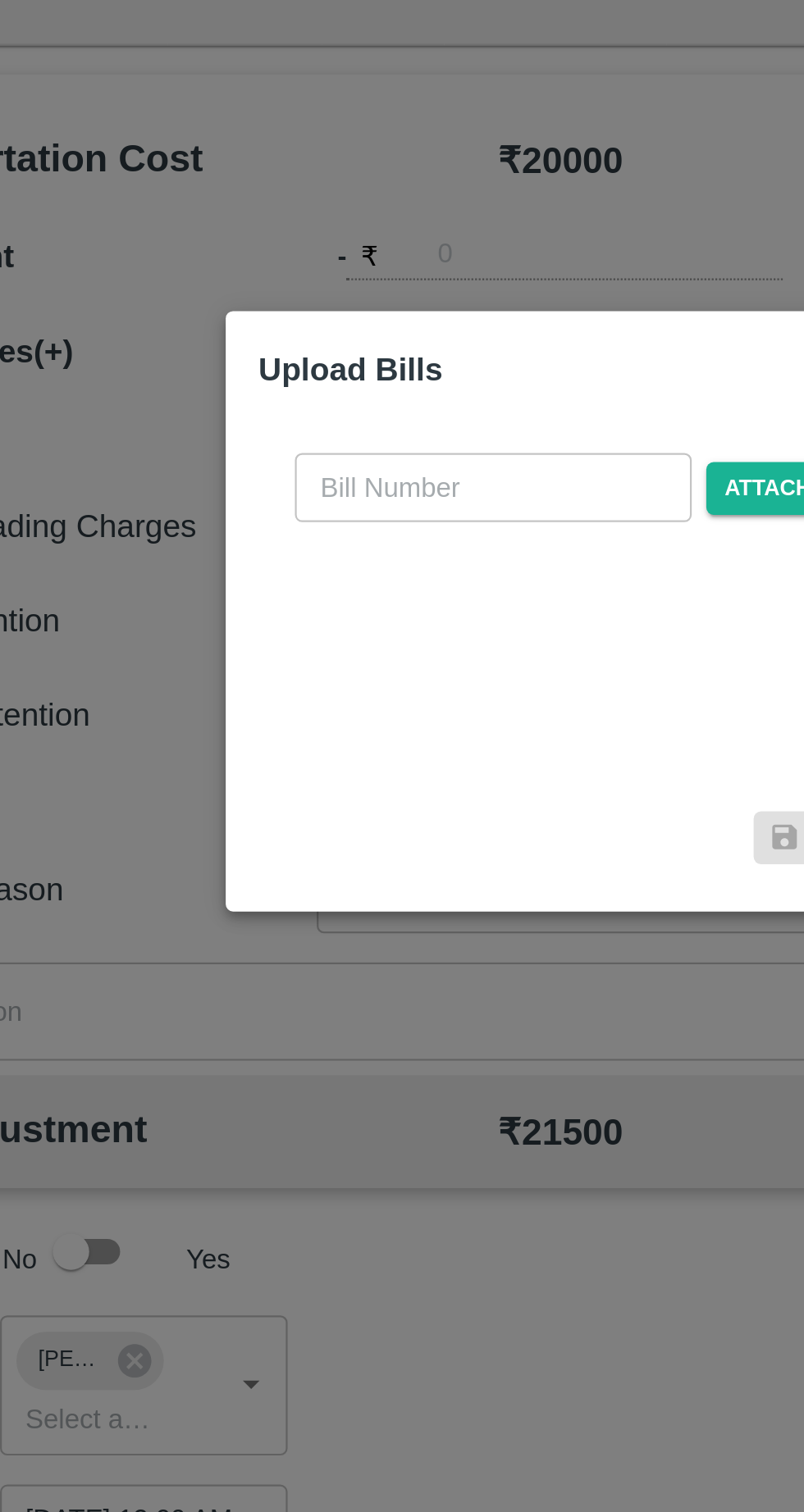
click at [313, 703] on input "text" at bounding box center [365, 699] width 179 height 31
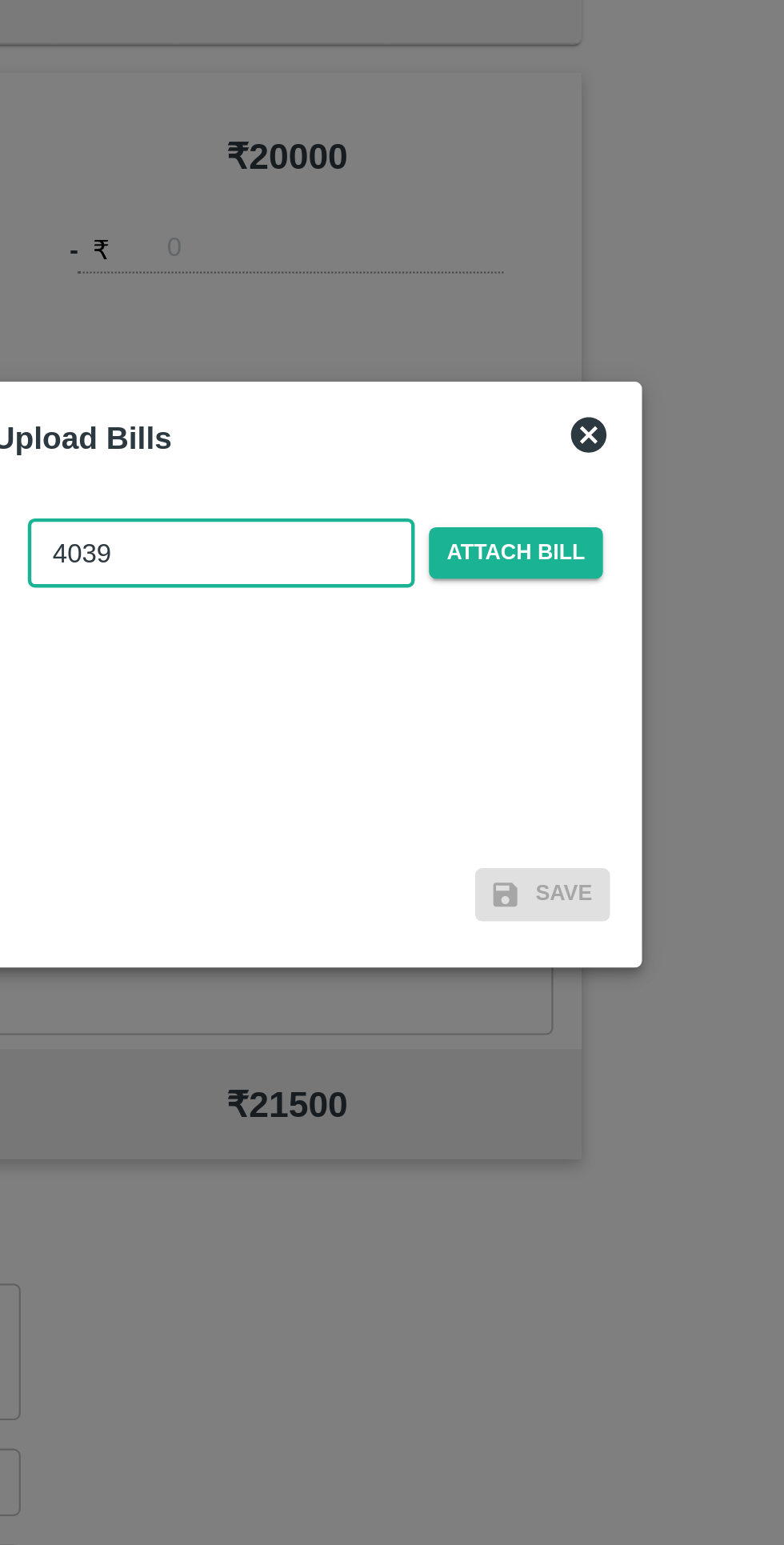
type input "4039"
click at [474, 721] on span "Attach bill" at bounding box center [489, 718] width 78 height 23
click at [0, 0] on input "Attach bill" at bounding box center [0, 0] width 0 height 0
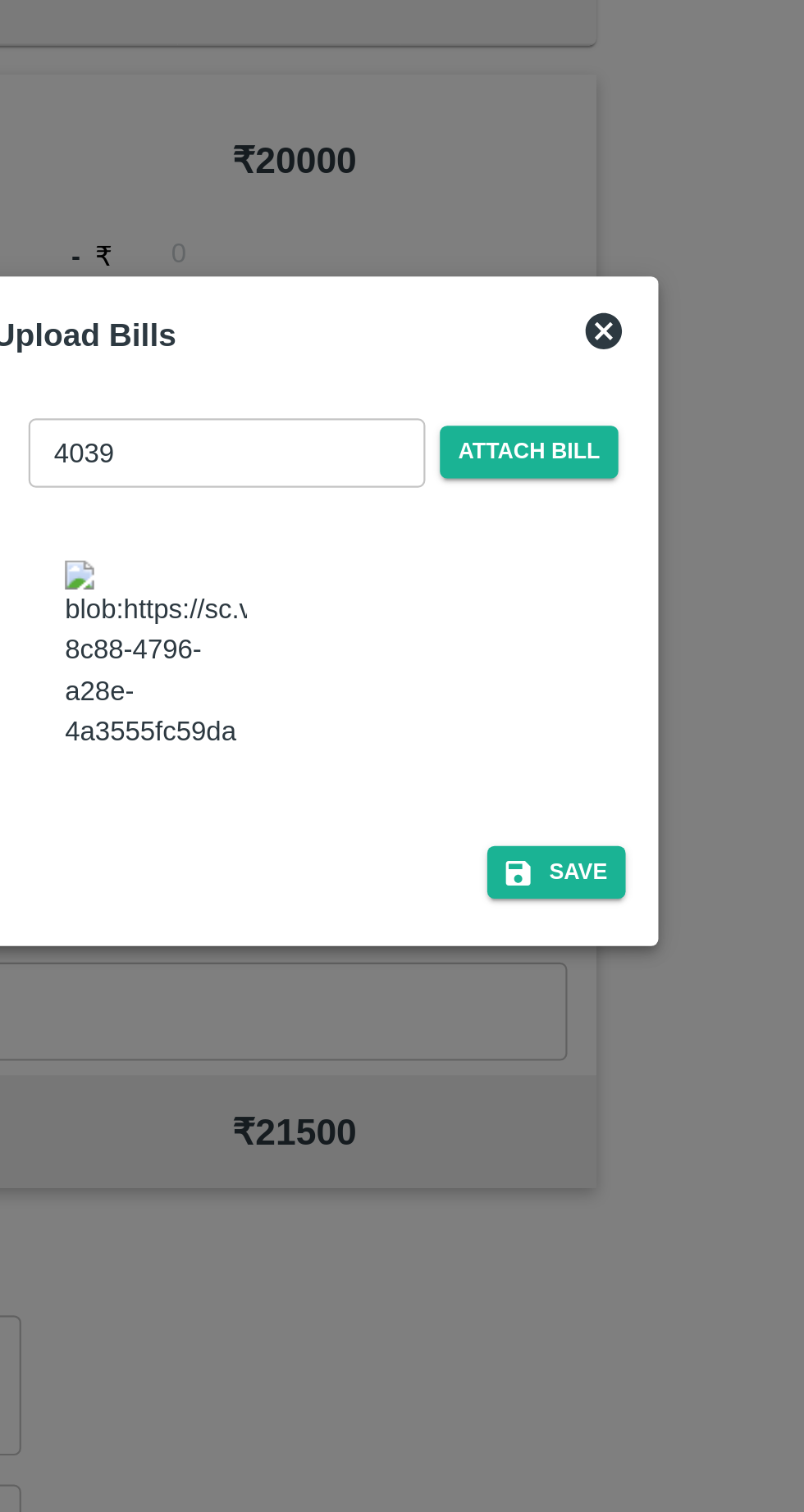
click at [520, 862] on button "Save" at bounding box center [513, 873] width 63 height 23
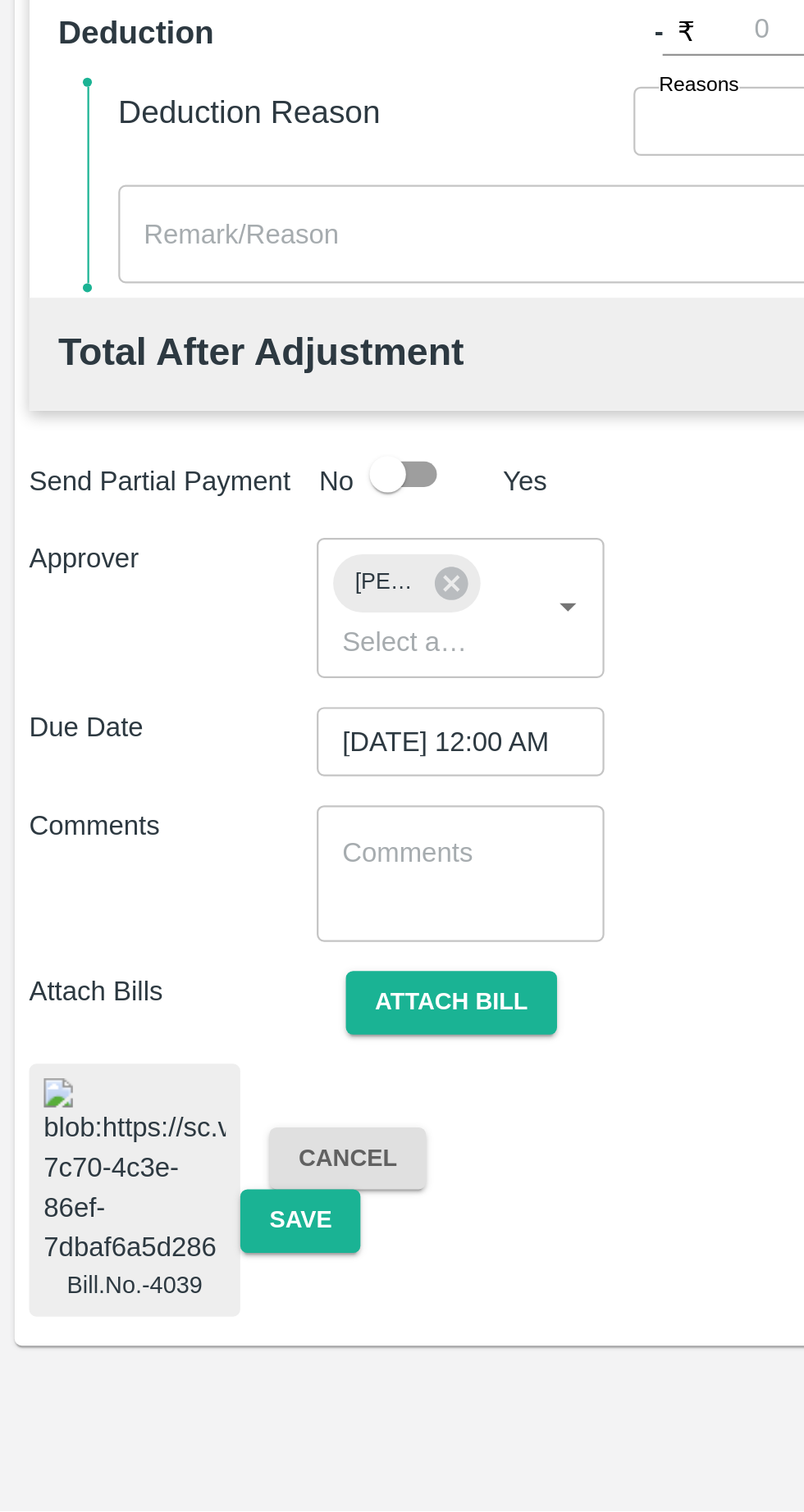
click at [136, 1366] on button "Save" at bounding box center [136, 1380] width 54 height 29
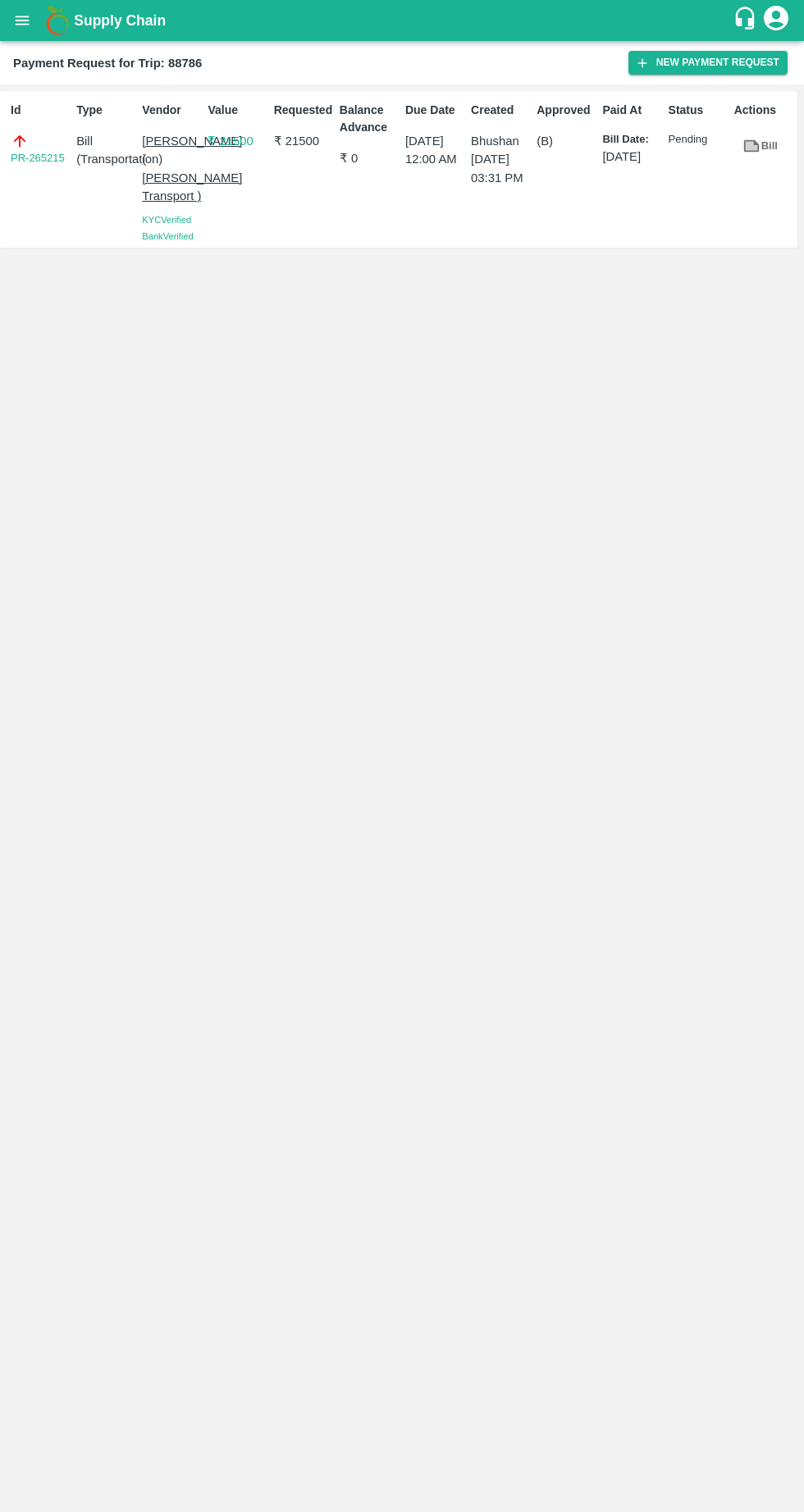
click at [18, 30] on button "open drawer" at bounding box center [22, 21] width 37 height 37
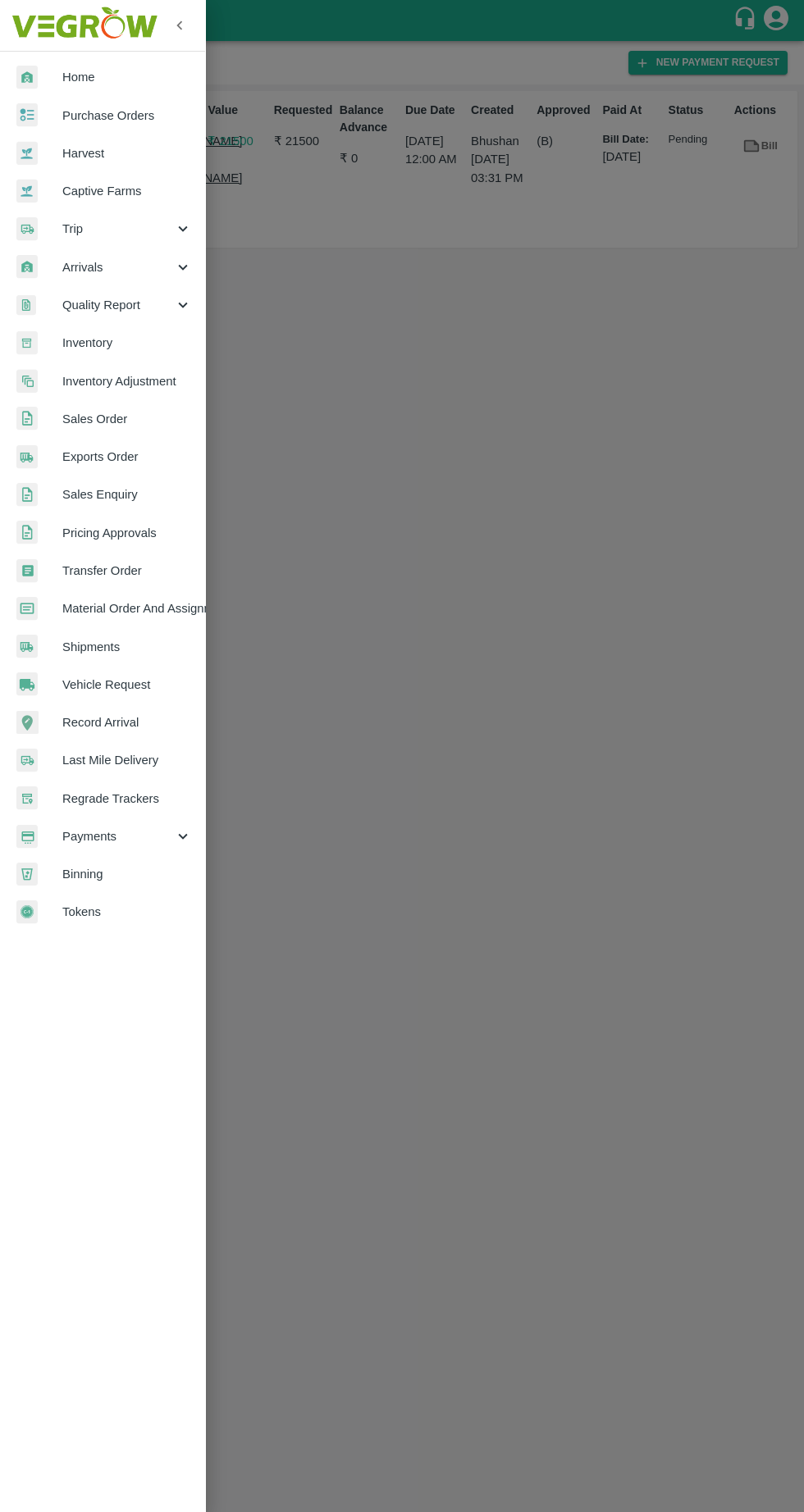
click at [95, 836] on span "Payments" at bounding box center [118, 835] width 111 height 18
click at [82, 865] on span "My Payment Requests" at bounding box center [134, 873] width 117 height 18
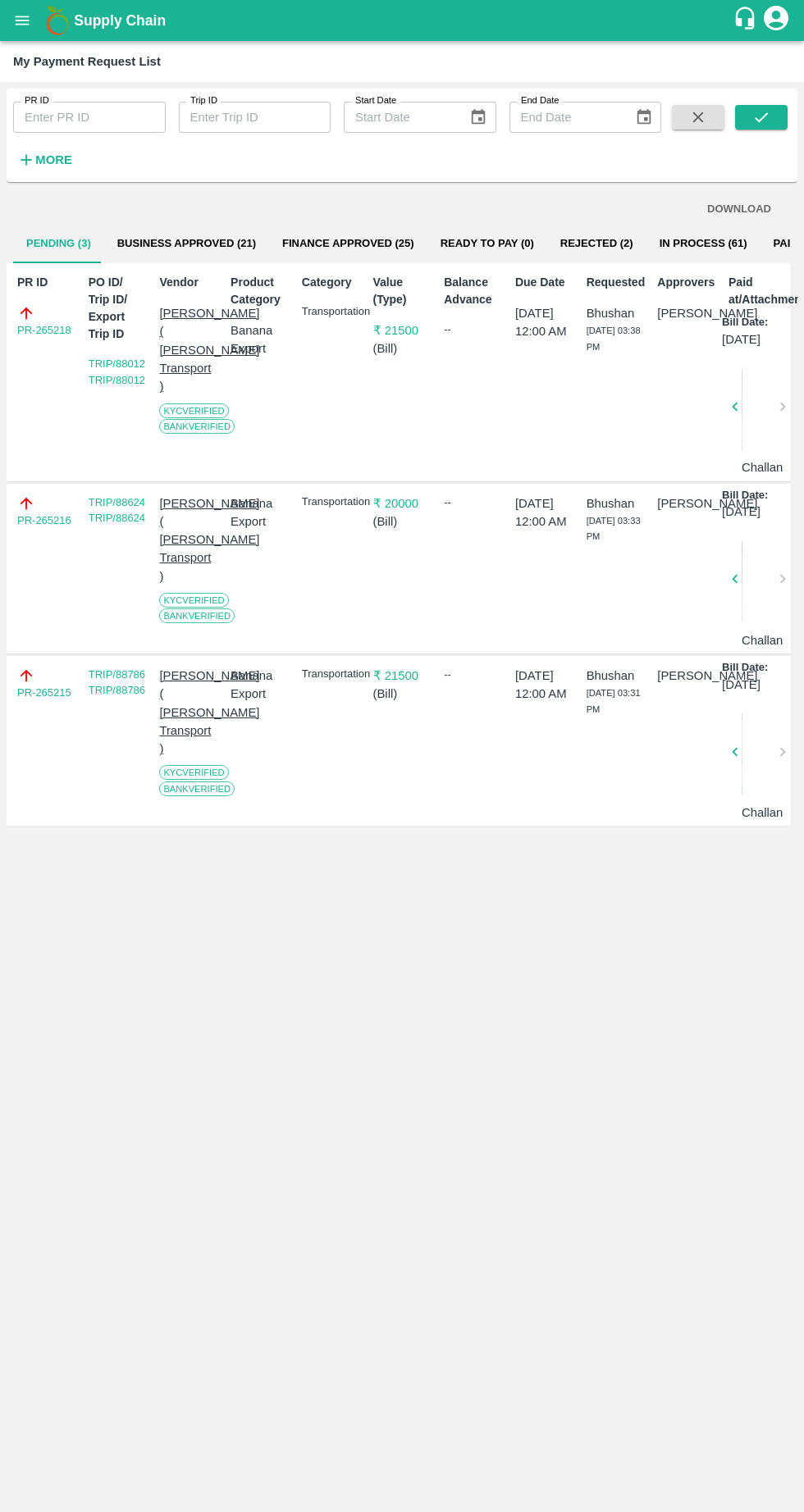
click at [161, 243] on button "Business Approved (21)" at bounding box center [186, 243] width 165 height 39
